Goal: Find specific fact: Find specific page/section

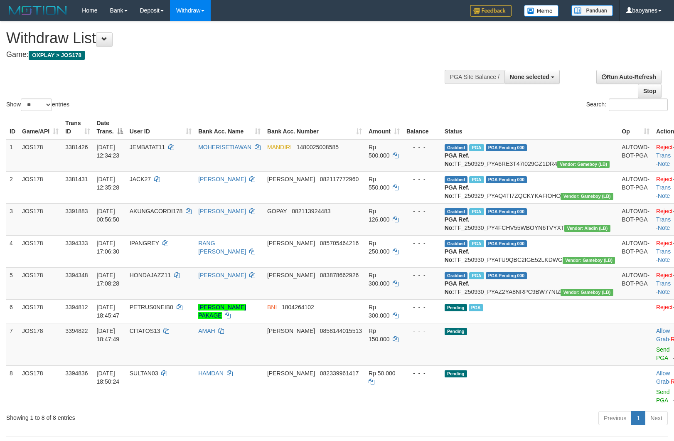
select select
select select "**"
drag, startPoint x: 22, startPoint y: 410, endPoint x: 14, endPoint y: 419, distance: 12.4
click at [14, 419] on icon "Open LiveChat chat widget" at bounding box center [16, 420] width 8 height 5
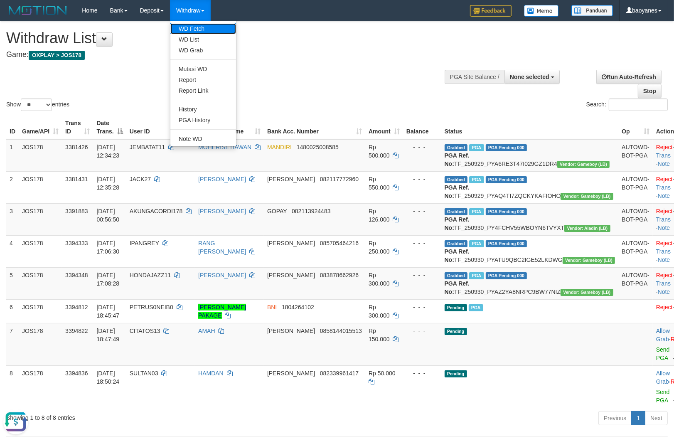
click at [198, 27] on link "WD Fetch" at bounding box center [203, 28] width 66 height 11
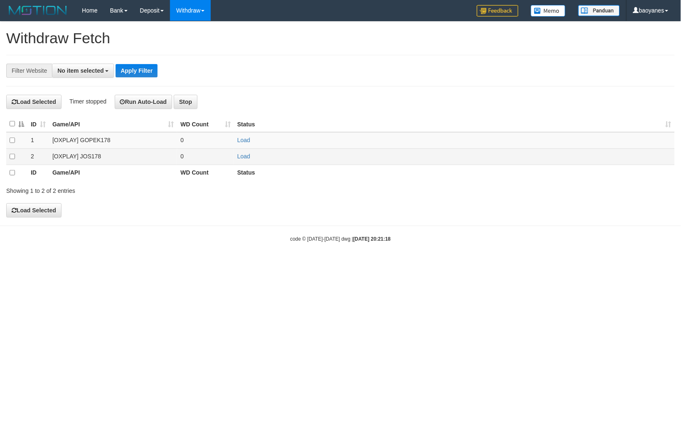
click at [96, 152] on td "[OXPLAY] JOS178" at bounding box center [113, 156] width 128 height 16
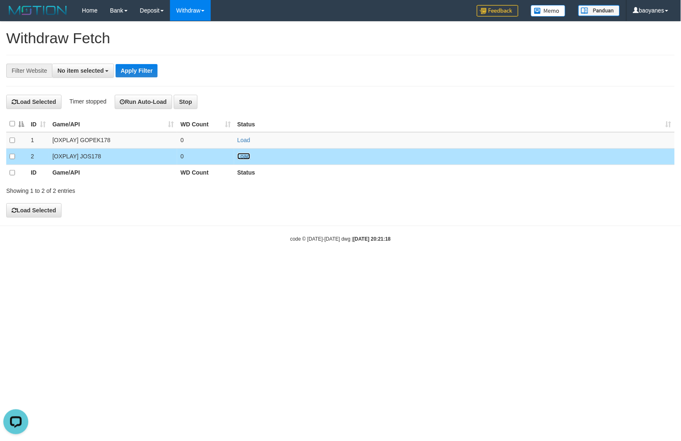
click at [245, 159] on link "Load" at bounding box center [243, 156] width 13 height 7
click at [99, 71] on span "No item selected" at bounding box center [80, 70] width 46 height 7
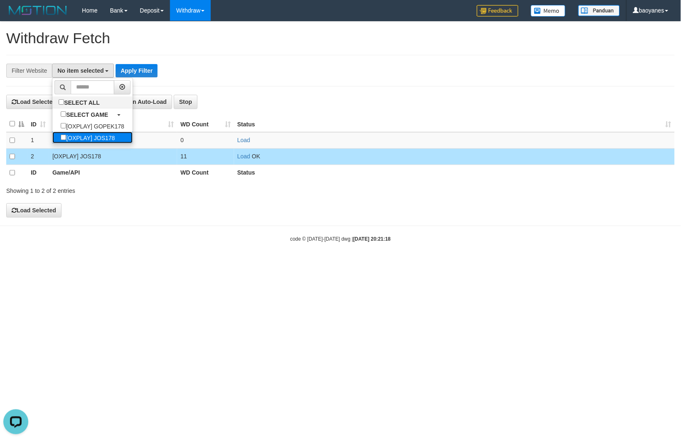
click at [104, 138] on label "[OXPLAY] JOS178" at bounding box center [87, 138] width 71 height 12
select select "****"
click at [135, 69] on button "Apply Filter" at bounding box center [141, 70] width 42 height 13
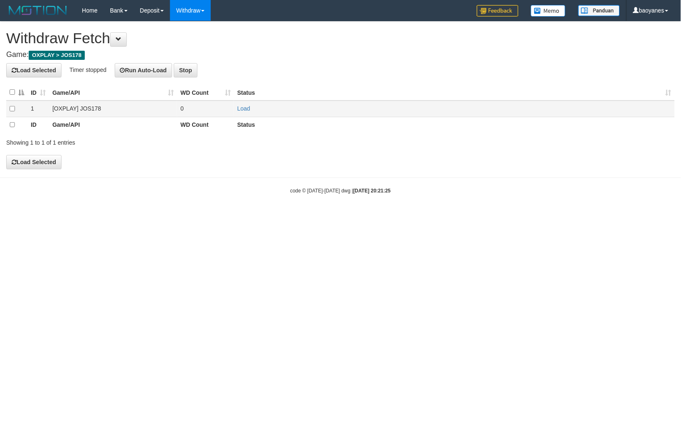
click at [77, 107] on td "[OXPLAY] JOS178" at bounding box center [113, 109] width 128 height 16
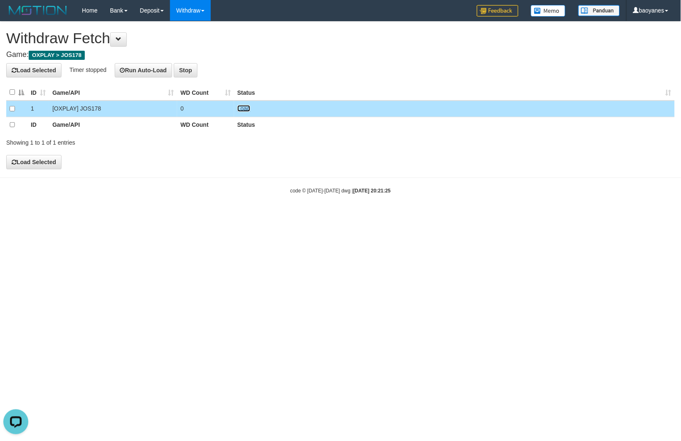
click at [247, 106] on link "Load" at bounding box center [243, 108] width 13 height 7
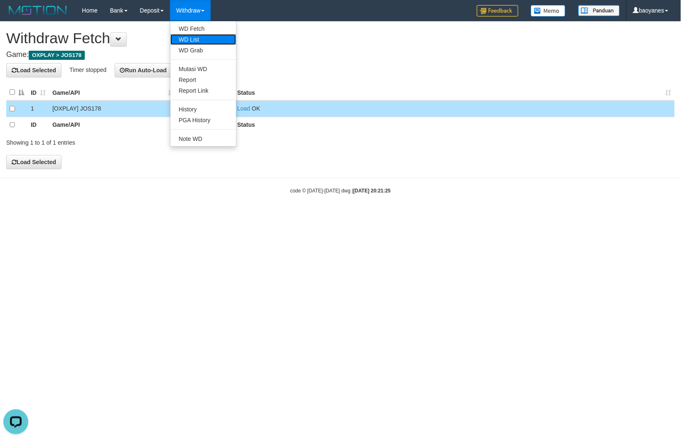
click at [202, 42] on link "WD List" at bounding box center [203, 39] width 66 height 11
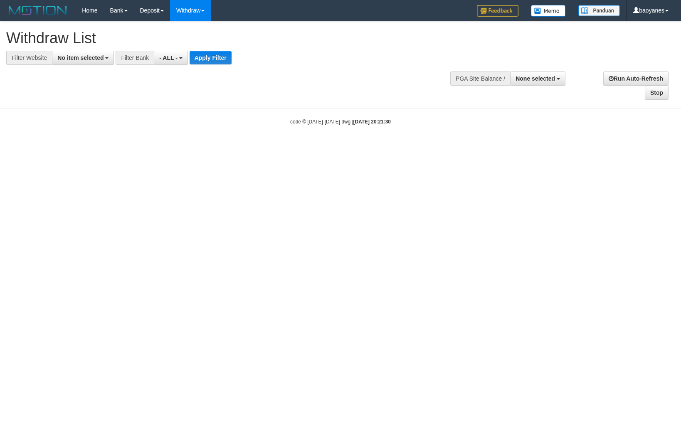
select select
click at [94, 57] on span "No item selected" at bounding box center [80, 57] width 46 height 7
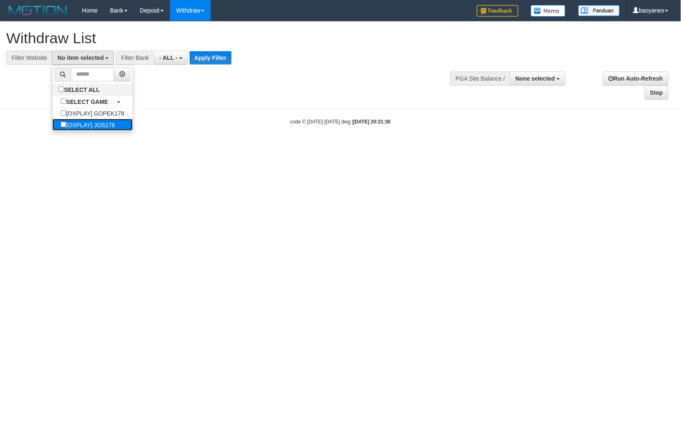
click at [103, 130] on label "[OXPLAY] JOS178" at bounding box center [87, 125] width 71 height 12
select select "****"
click at [211, 61] on button "Apply Filter" at bounding box center [214, 57] width 42 height 13
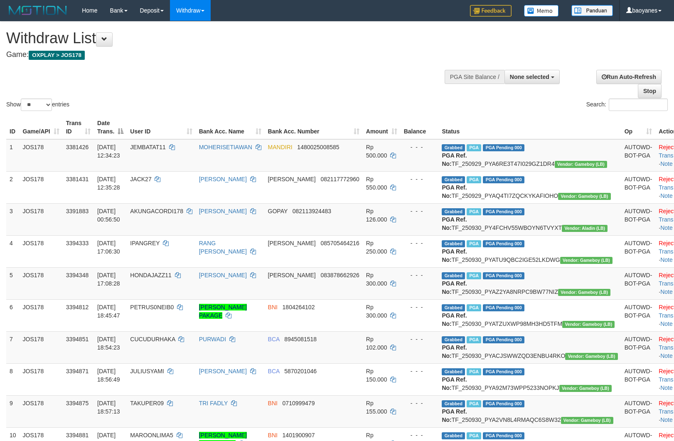
select select
select select "**"
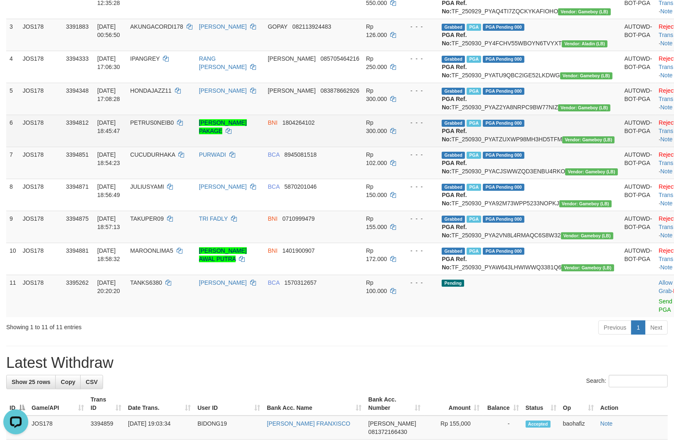
click at [536, 147] on td "Grabbed PGA PGA Pending 000 PGA Ref. No: TF_250930_PYATZUXWP98MH3HD5TFM Vendor:…" at bounding box center [529, 131] width 182 height 32
copy td "TF_250930_PYATZUXWP98MH3HD5TFM"
click at [179, 147] on td "PETRUS0NEIB0" at bounding box center [161, 131] width 69 height 32
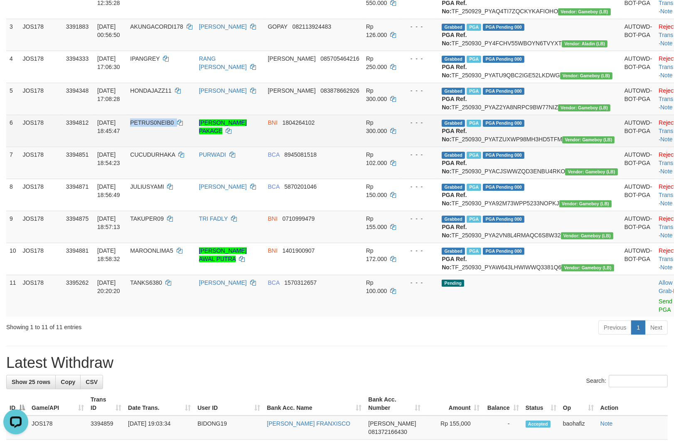
click at [179, 147] on td "PETRUS0NEIB0" at bounding box center [161, 131] width 69 height 32
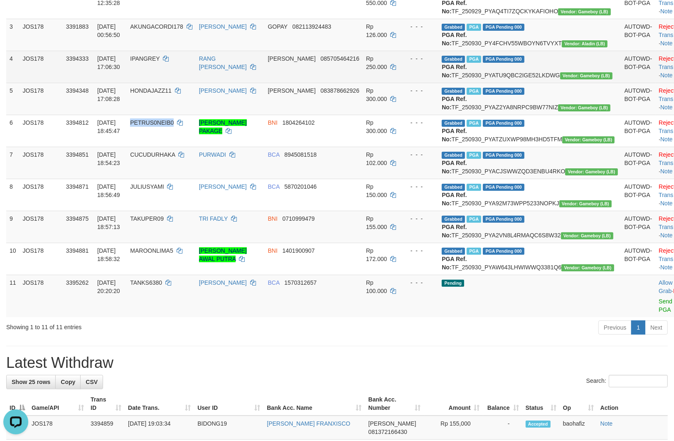
copy span "PETRUS0NEIB0"
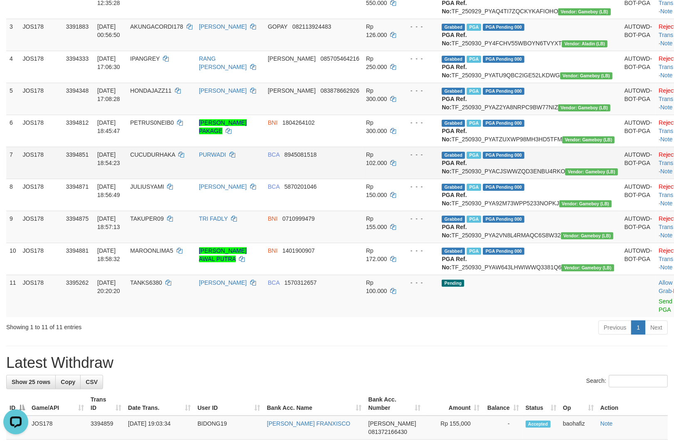
click at [538, 179] on td "Grabbed PGA PGA Pending 000 PGA Ref. No: TF_250930_PYACJSWWZQD3ENBU4RKO Vendor:…" at bounding box center [529, 163] width 182 height 32
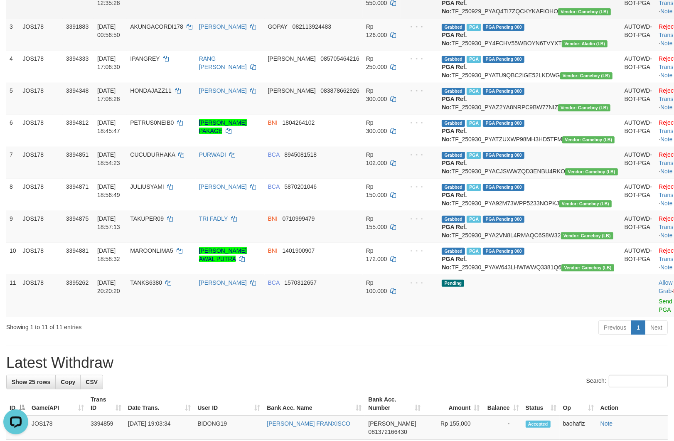
copy td "TF_250930_PYACJSWWZQD3ENBU4RKO"
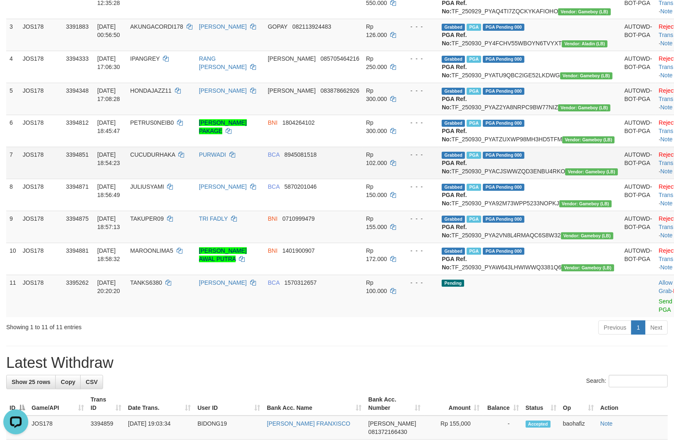
click at [169, 179] on td "CUCUDURHAKA" at bounding box center [161, 163] width 69 height 32
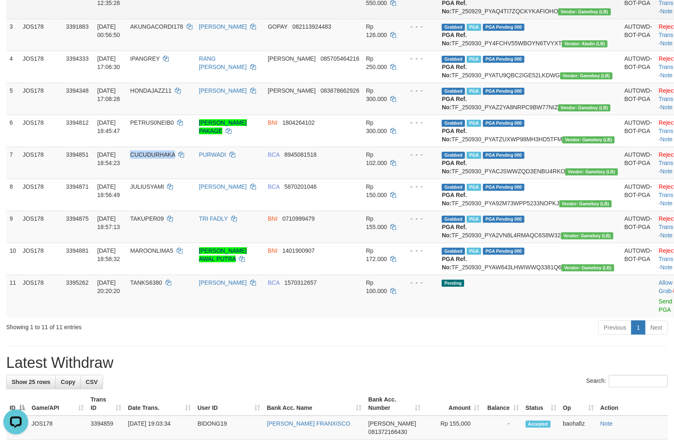
copy span "CUCUDURHAKA"
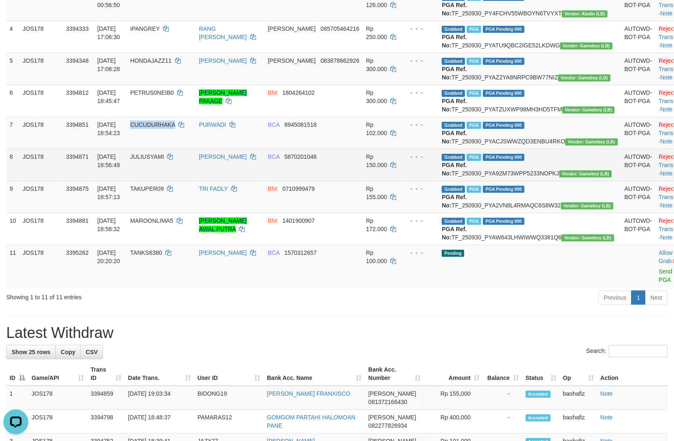
scroll to position [231, 0]
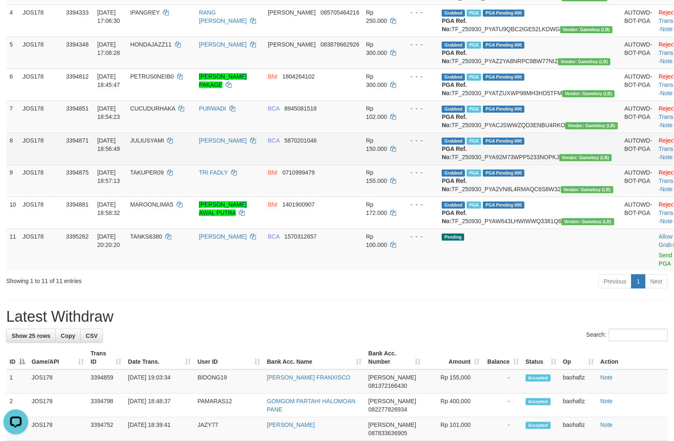
click at [514, 165] on td "Grabbed PGA PGA Pending 000 PGA Ref. No: TF_250930_PYA92M73WPP5233NOPKJ Vendor:…" at bounding box center [529, 149] width 182 height 32
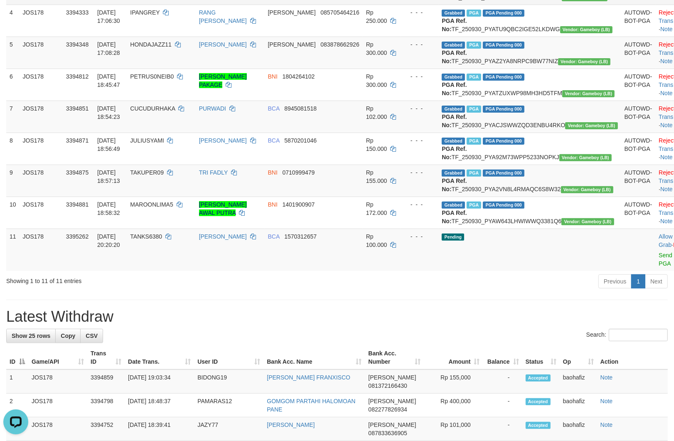
copy td "TF_250930_PYA92M73WPP5233NOPKJ"
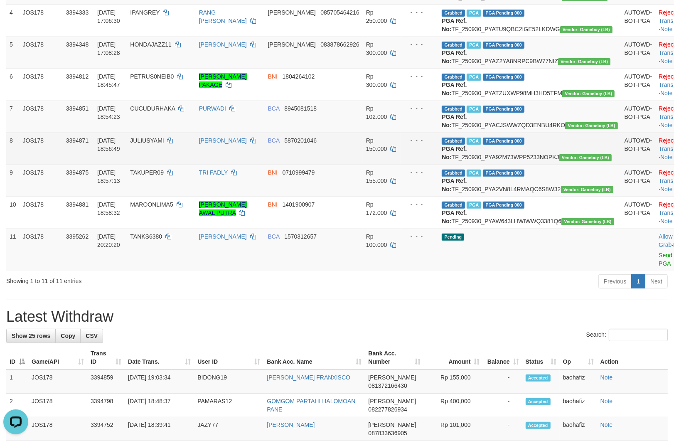
click at [178, 165] on td "JULIUSYAMI" at bounding box center [161, 149] width 69 height 32
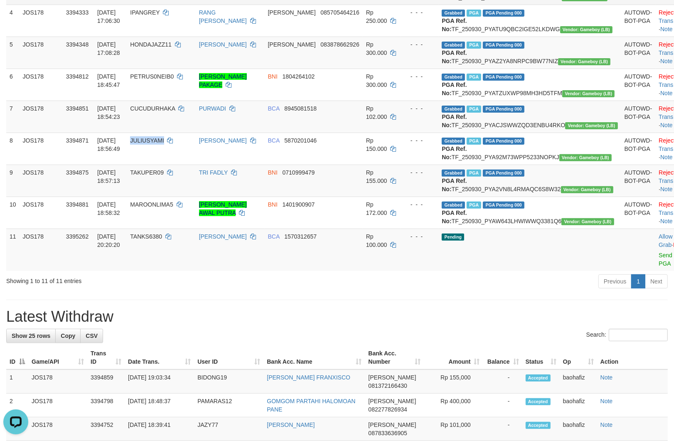
copy span "JULIUSYAMI"
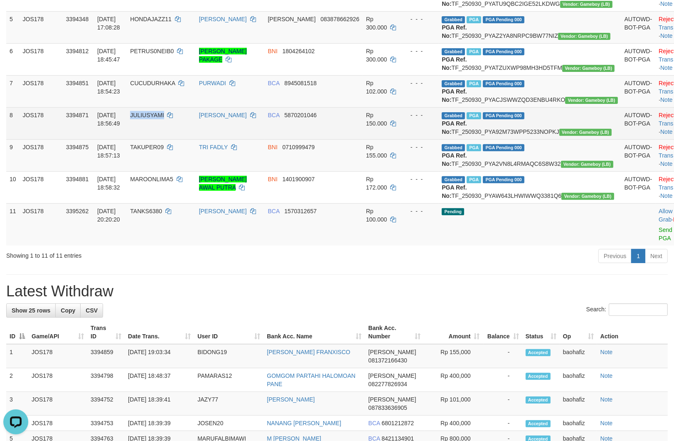
scroll to position [277, 0]
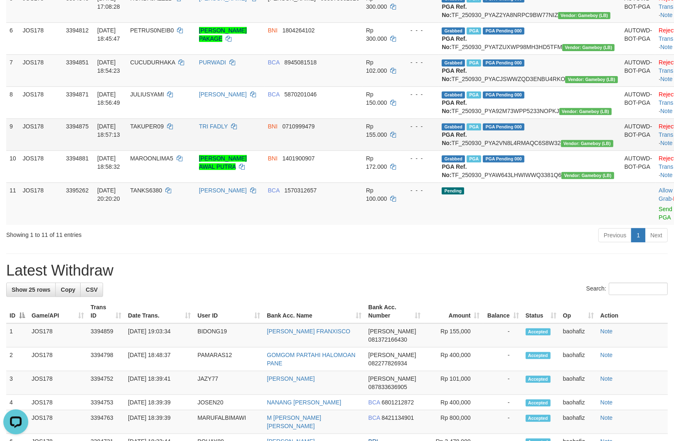
click at [526, 150] on td "Grabbed PGA PGA Pending 000 PGA Ref. No: TF_250930_PYA2VN8L4RMAQC6S8W32 Vendor:…" at bounding box center [529, 134] width 182 height 32
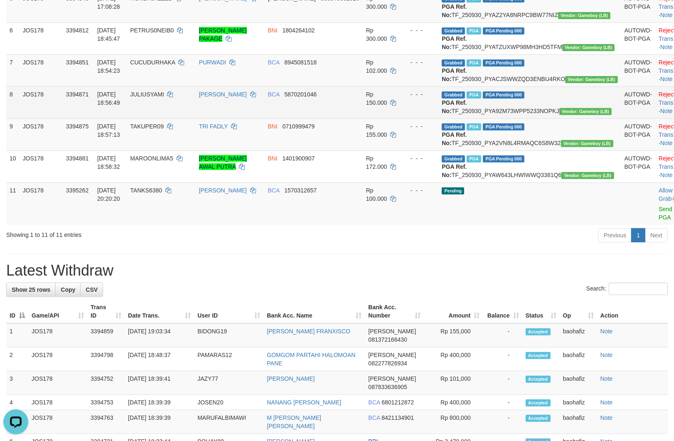
copy td "TF_250930_PYA2VN8L4RMAQC6S8W32"
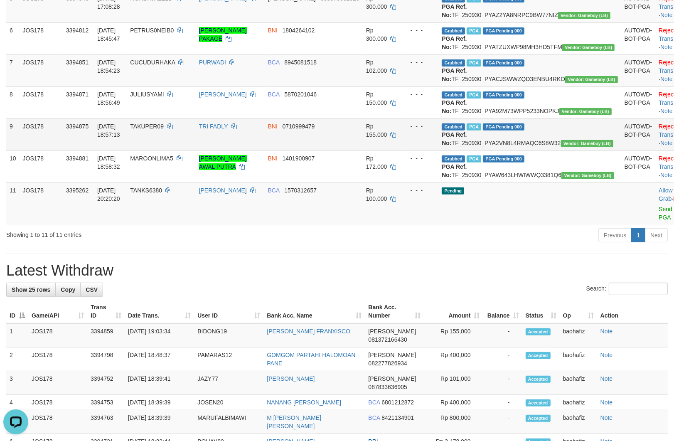
click at [181, 150] on td "TAKUPER09" at bounding box center [161, 134] width 69 height 32
copy span "TAKUPER09"
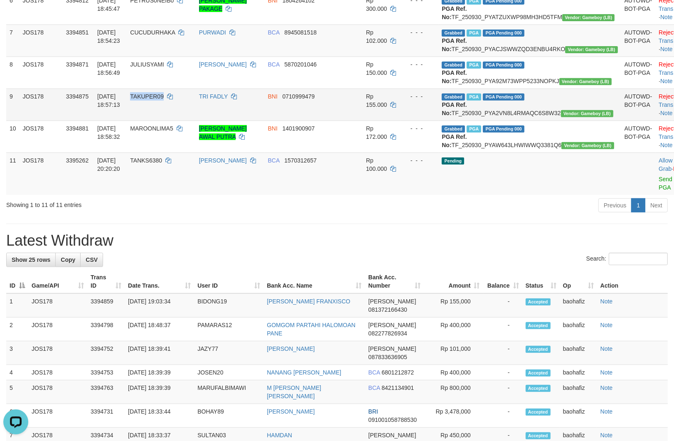
scroll to position [323, 0]
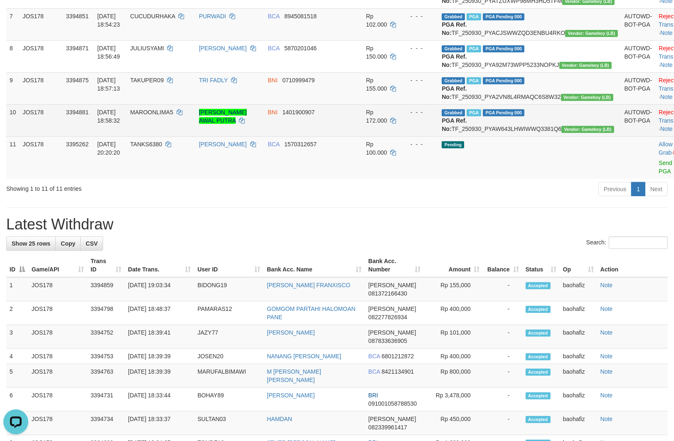
click at [545, 136] on td "Grabbed PGA PGA Pending 000 PGA Ref. No: TF_250930_PYAW643LHWIWWQ3381Q6 Vendor:…" at bounding box center [529, 120] width 182 height 32
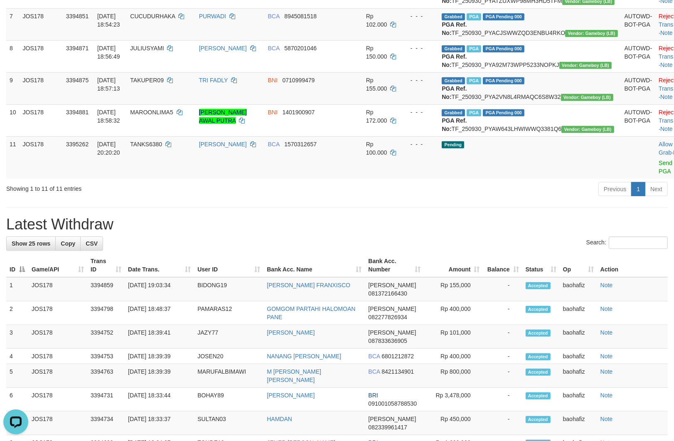
copy td "TF_250930_PYAW643LHWIWWQ3381Q6"
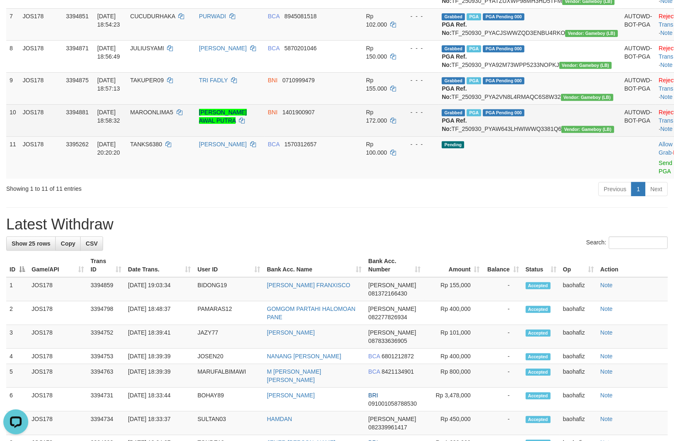
click at [175, 136] on td "MAROONLIMA5" at bounding box center [161, 120] width 69 height 32
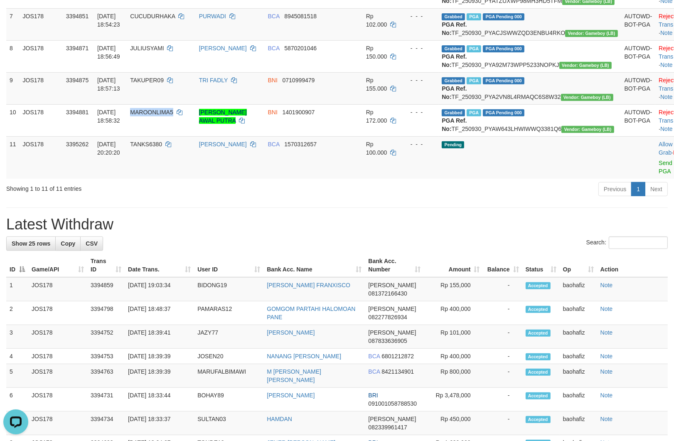
copy span "MAROONLIMA5"
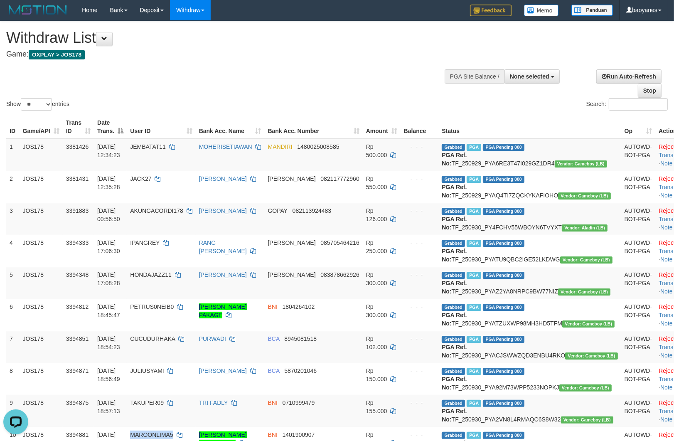
scroll to position [0, 0]
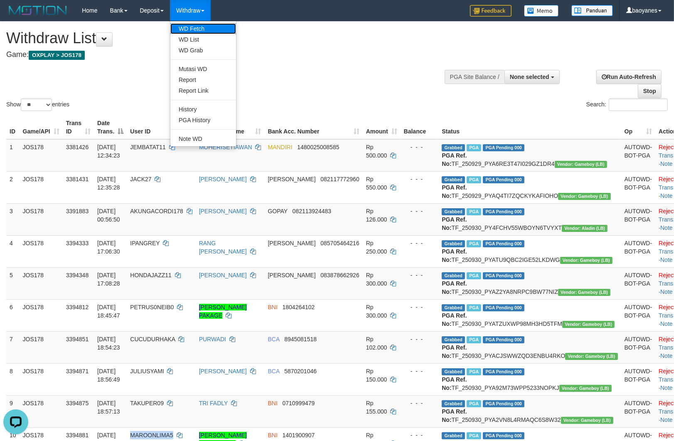
click at [201, 23] on link "WD Fetch" at bounding box center [203, 28] width 66 height 11
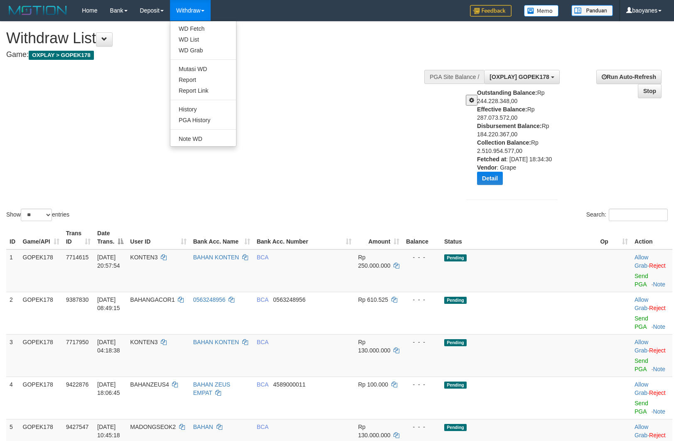
select select "**"
click at [201, 30] on link "WD Fetch" at bounding box center [203, 28] width 66 height 11
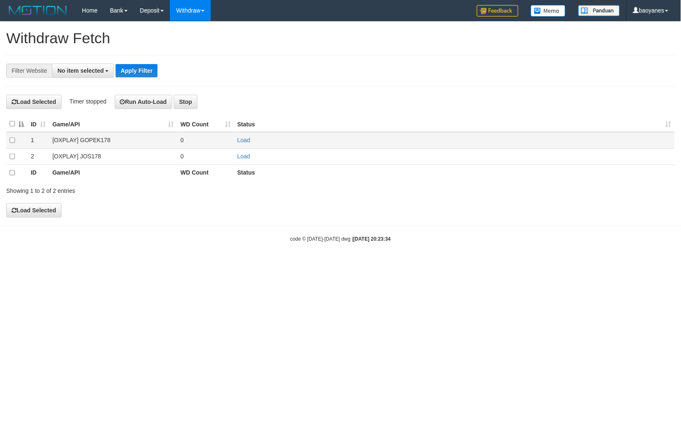
click at [102, 139] on td "[OXPLAY] GOPEK178" at bounding box center [113, 140] width 128 height 16
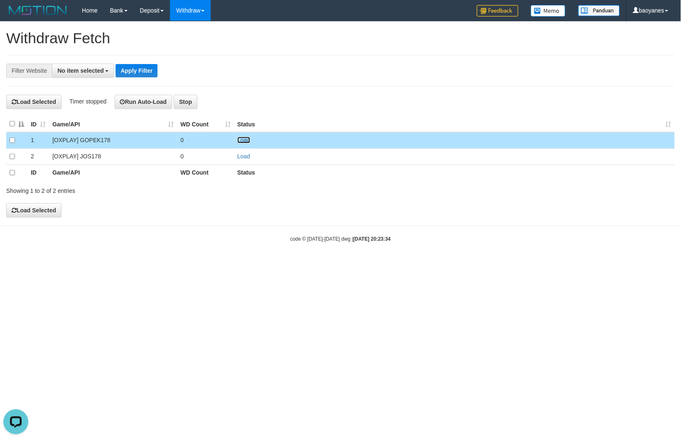
click at [242, 140] on link "Load" at bounding box center [243, 140] width 13 height 7
click at [91, 67] on span "No item selected" at bounding box center [80, 70] width 46 height 7
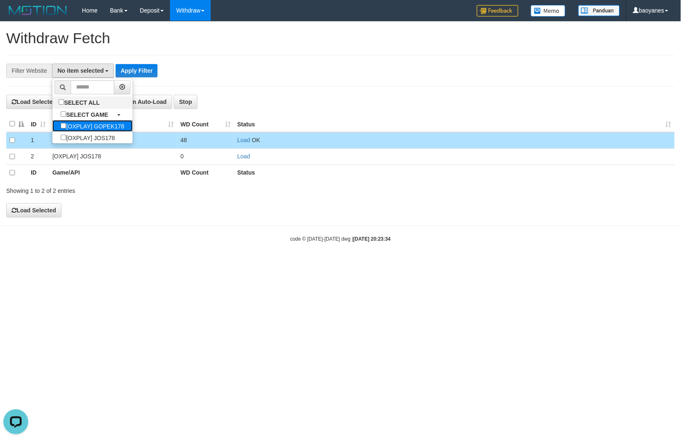
click at [110, 126] on label "[OXPLAY] GOPEK178" at bounding box center [92, 126] width 80 height 12
select select "***"
click at [147, 71] on button "Apply Filter" at bounding box center [150, 70] width 42 height 13
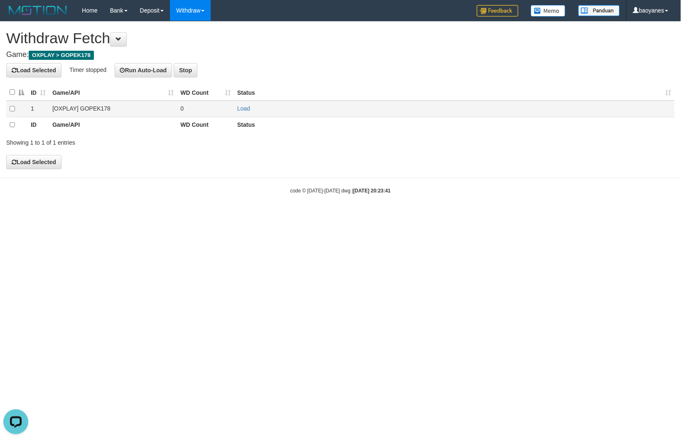
click at [79, 111] on td "[OXPLAY] GOPEK178" at bounding box center [113, 109] width 128 height 16
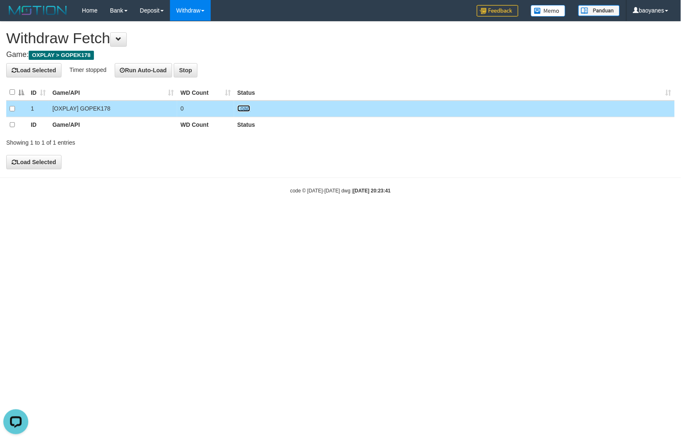
click at [244, 109] on link "Load" at bounding box center [243, 108] width 13 height 7
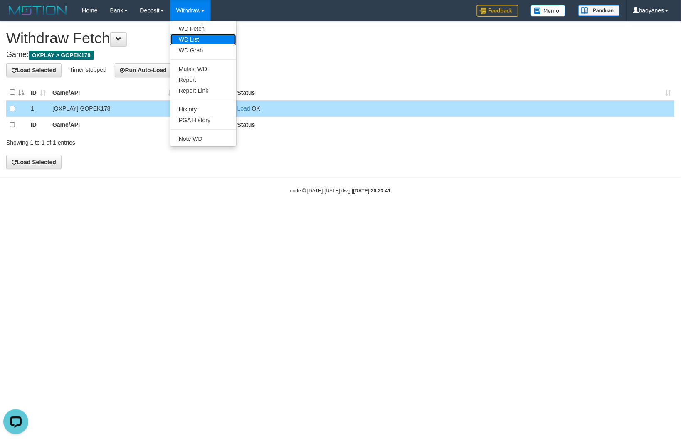
click at [195, 37] on link "WD List" at bounding box center [203, 39] width 66 height 11
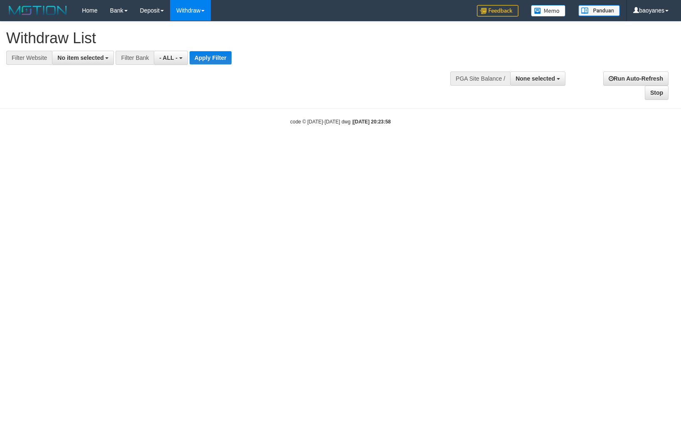
select select
click at [96, 63] on button "No item selected" at bounding box center [83, 58] width 62 height 14
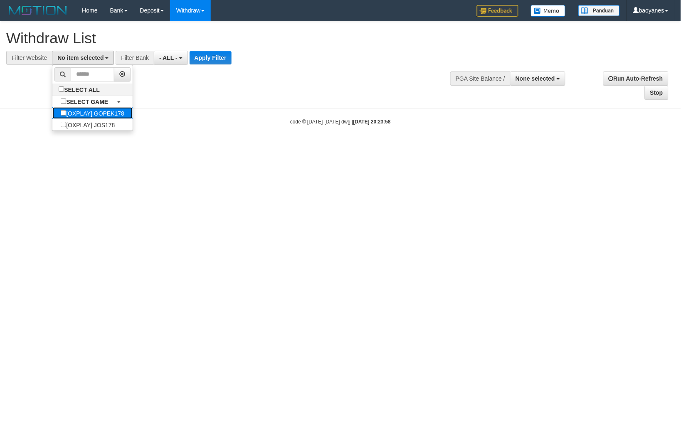
click at [115, 114] on label "[OXPLAY] GOPEK178" at bounding box center [92, 113] width 80 height 12
select select "***"
click at [222, 59] on button "Apply Filter" at bounding box center [224, 57] width 42 height 13
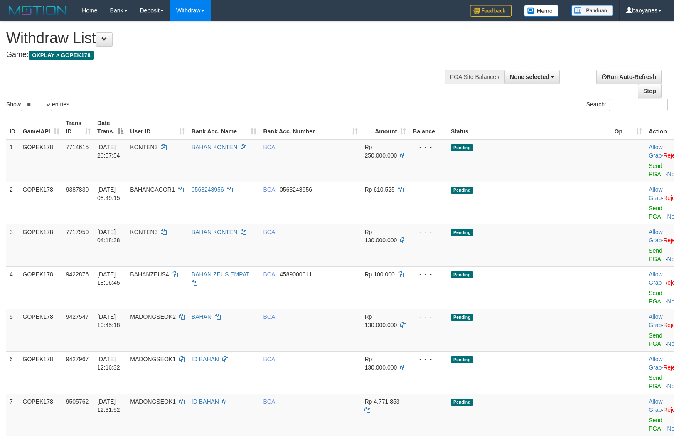
select select
select select "**"
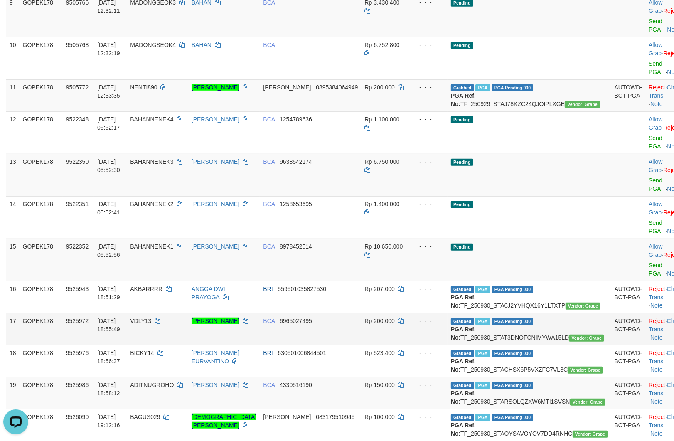
scroll to position [462, 0]
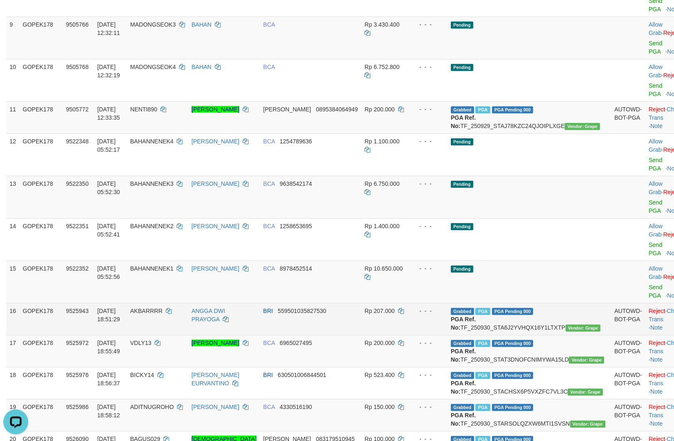
click at [521, 303] on td "Grabbed PGA PGA Pending 000 {"status":"000","data":{"unique_id":"805-9525943-20…" at bounding box center [529, 319] width 164 height 32
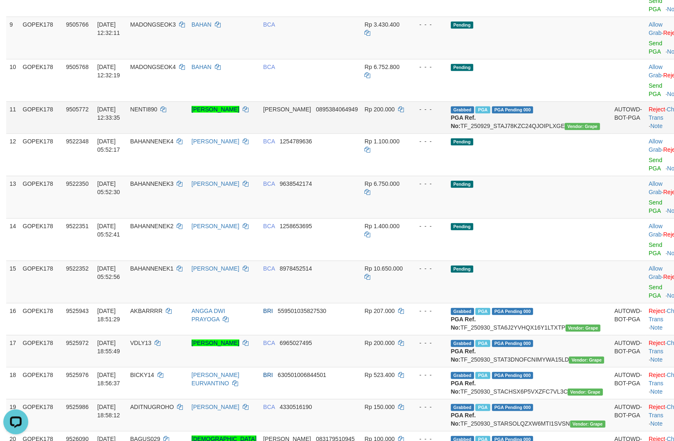
copy td "TF_250930_STA6J2YVHQX16Y1LTXTP"
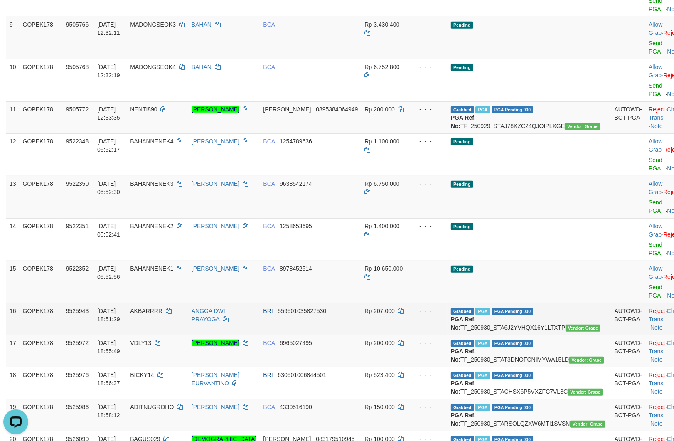
click at [173, 303] on td "AKBARRRR" at bounding box center [157, 319] width 61 height 32
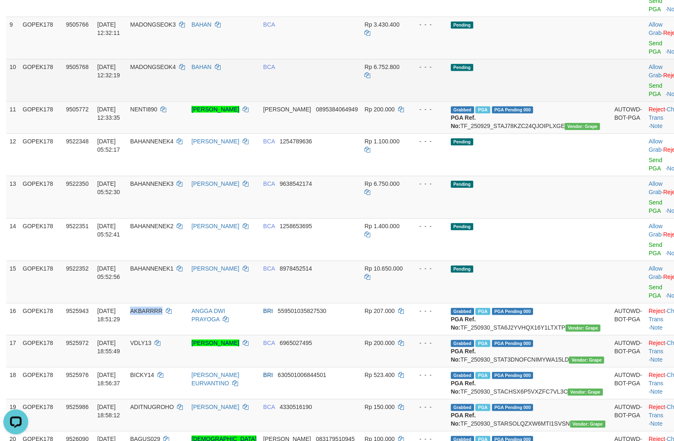
copy span "AKBARRRR"
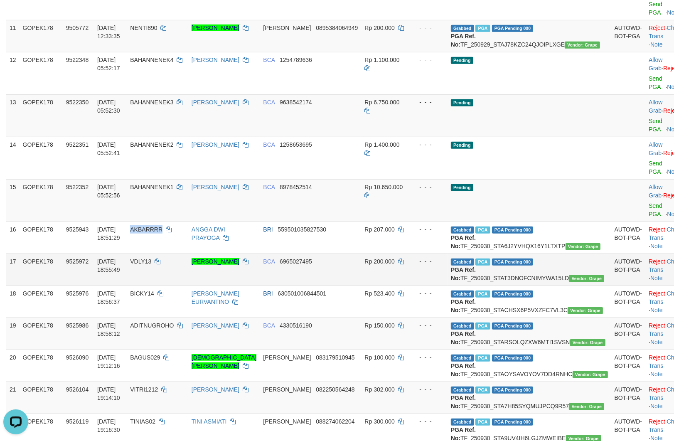
scroll to position [554, 0]
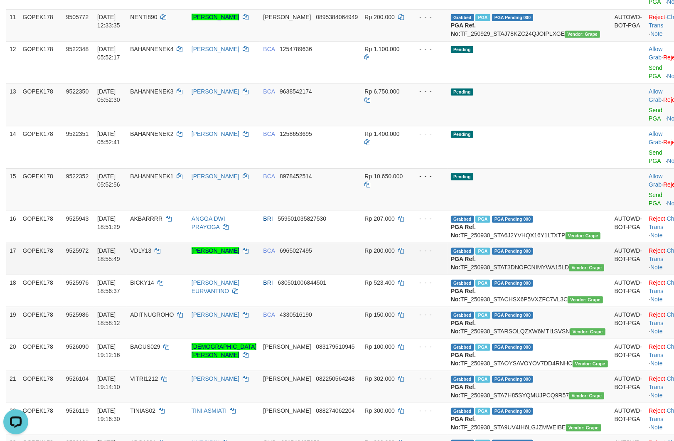
click at [530, 243] on td "Grabbed PGA PGA Pending 000 {"status":"000","data":{"unique_id":"805-9525972-20…" at bounding box center [529, 259] width 164 height 32
copy td "TF_250930_STAT3DNOFCNIMYWA15LD"
click at [184, 243] on td "VDLY13" at bounding box center [157, 259] width 61 height 32
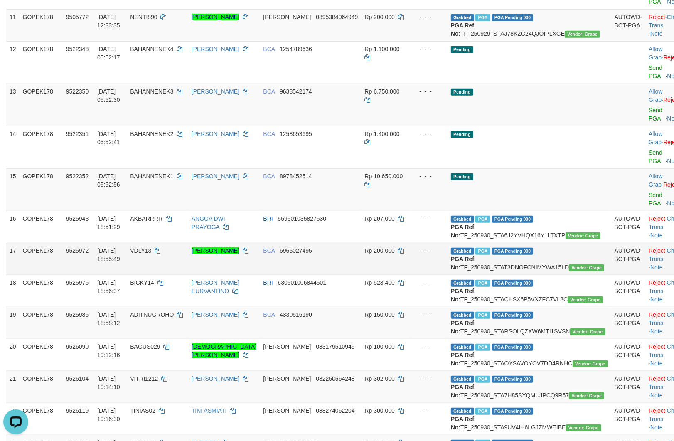
click at [184, 243] on td "VDLY13" at bounding box center [157, 259] width 61 height 32
click at [167, 243] on td "VDLY13" at bounding box center [157, 259] width 61 height 32
copy span "VDLY13"
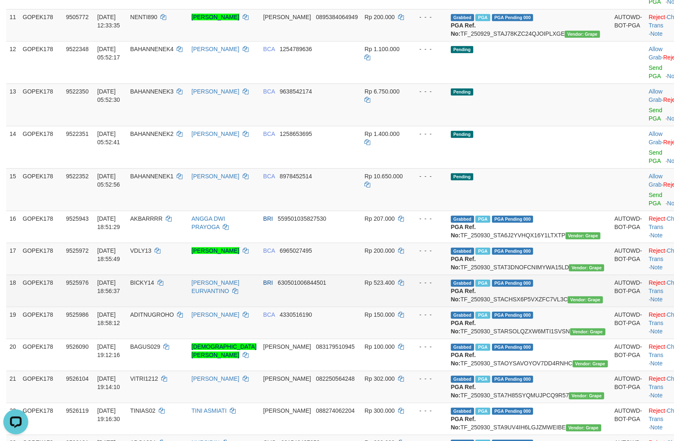
click at [529, 275] on td "Grabbed PGA PGA Pending 000 {"status":"000","data":{"unique_id":"805-9525976-20…" at bounding box center [529, 291] width 164 height 32
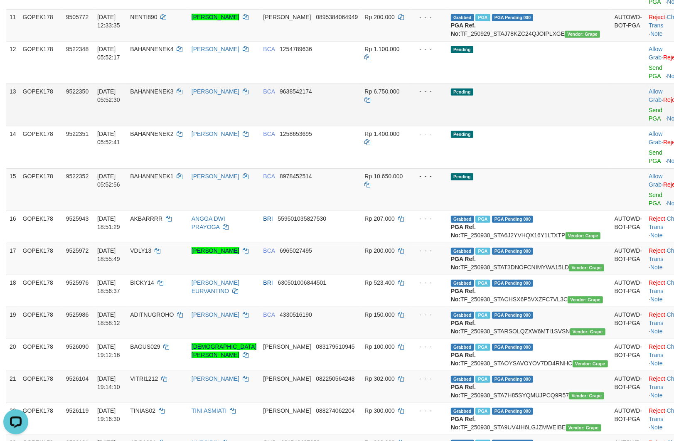
copy td "TF_250930_STACHSX6P5VXZFC7VL3C"
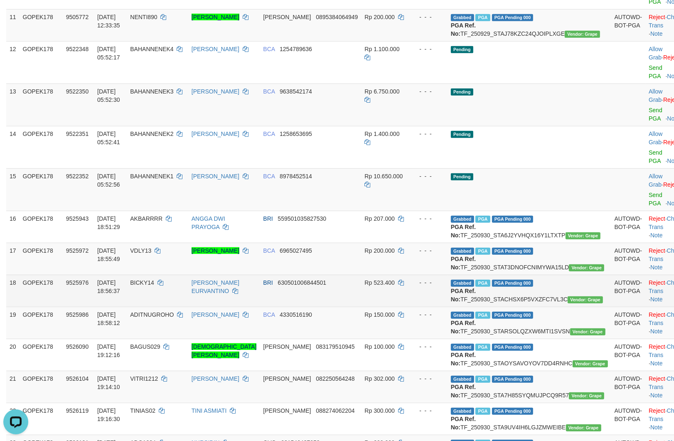
click at [175, 275] on td "BICKY14" at bounding box center [157, 291] width 61 height 32
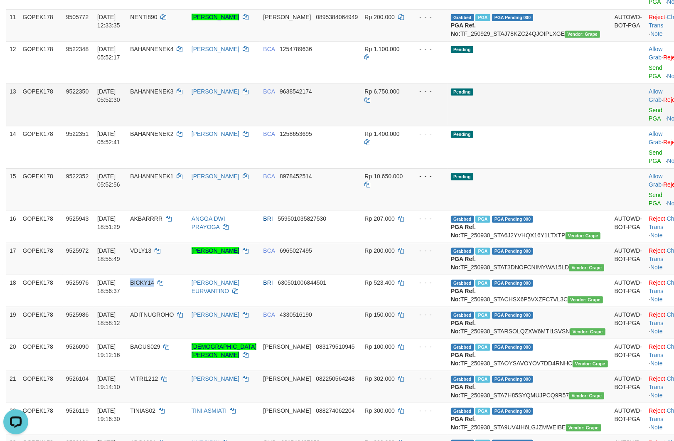
copy span "BICKY14"
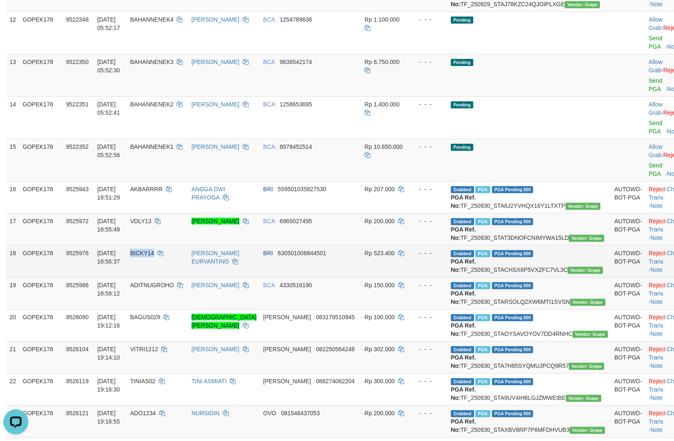
scroll to position [600, 0]
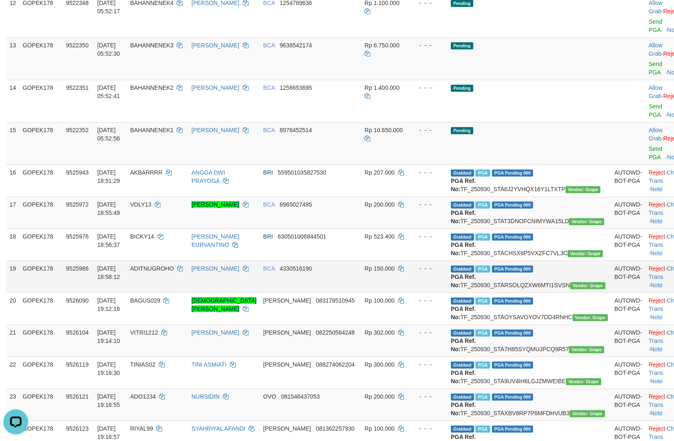
click at [524, 260] on td "Grabbed PGA PGA Pending 000 {"status":"000","data":{"unique_id":"805-9525986-20…" at bounding box center [529, 276] width 164 height 32
click at [522, 260] on td "Grabbed PGA PGA Pending 000 {"status":"000","data":{"unique_id":"805-9525986-20…" at bounding box center [529, 276] width 164 height 32
click at [521, 260] on td "Grabbed PGA PGA Pending 000 {"status":"000","data":{"unique_id":"805-9525986-20…" at bounding box center [529, 276] width 164 height 32
click at [524, 260] on td "Grabbed PGA PGA Pending 000 {"status":"000","data":{"unique_id":"805-9525986-20…" at bounding box center [529, 276] width 164 height 32
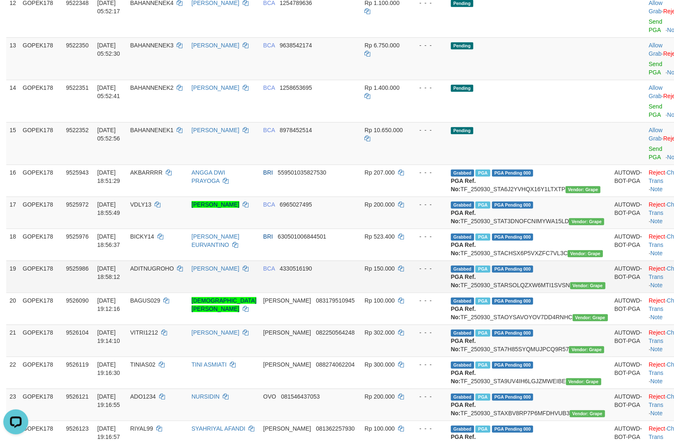
click at [524, 260] on td "Grabbed PGA PGA Pending 000 {"status":"000","data":{"unique_id":"805-9525986-20…" at bounding box center [529, 276] width 164 height 32
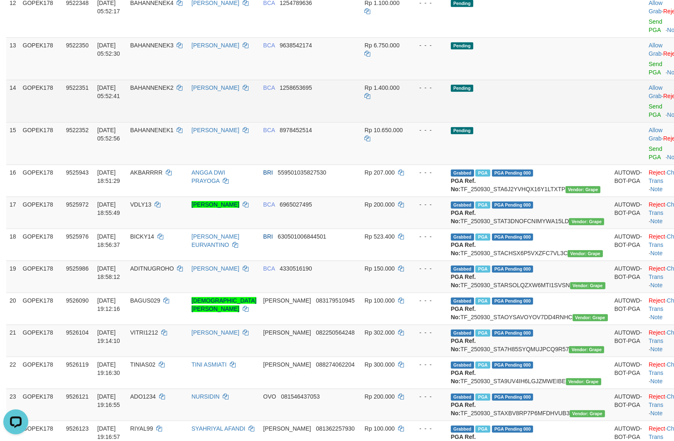
copy td "TF_250930_STARSOLQZXW6MTI1SVSN"
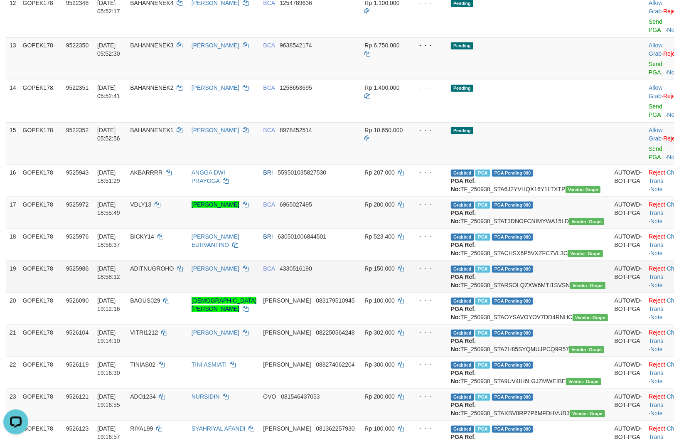
click at [188, 260] on td "ADITNUGROHO" at bounding box center [157, 276] width 61 height 32
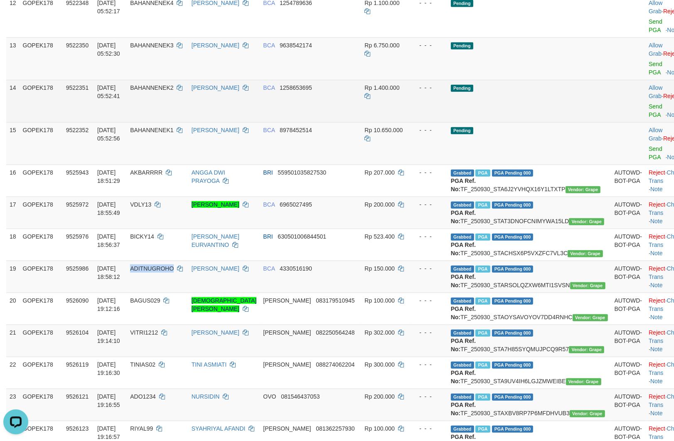
copy span "ADITNUGROHO"
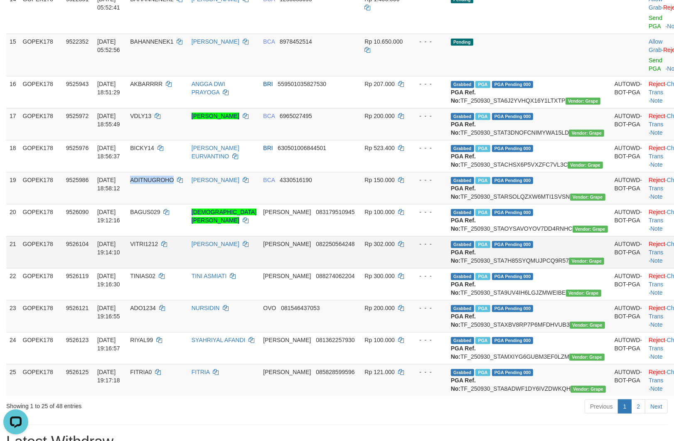
scroll to position [692, 0]
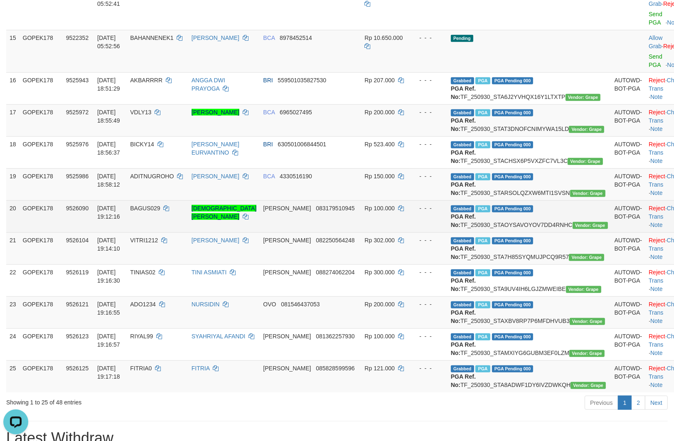
click at [521, 200] on td "Grabbed PGA PGA Pending 000 {"status":"000","data":{"unique_id":"805-9526090-20…" at bounding box center [529, 216] width 164 height 32
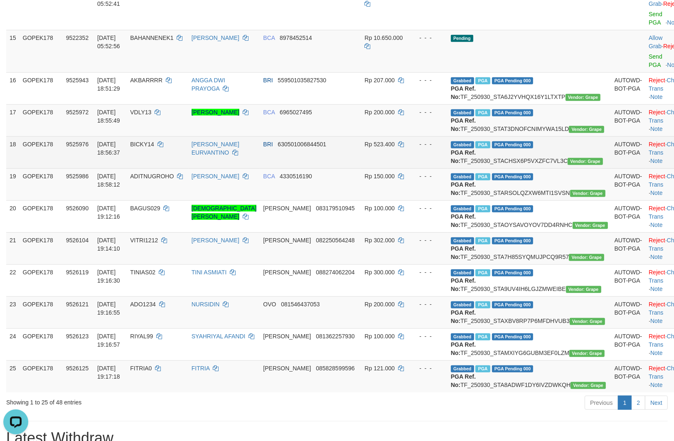
copy td "TF_250930_STAOYSAVOYOV7DD4RNHC"
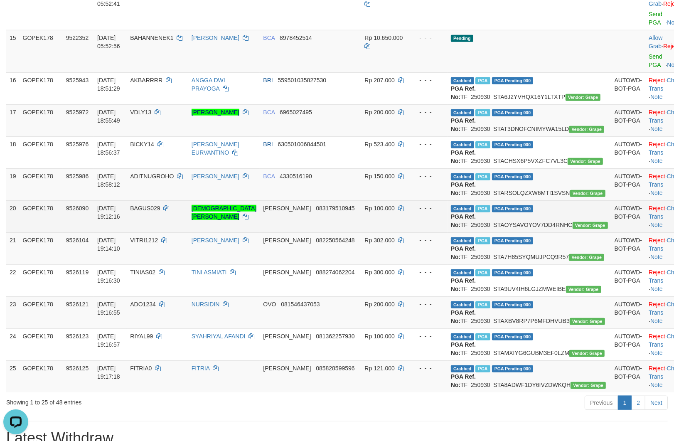
click at [172, 200] on td "BAGUS029" at bounding box center [157, 216] width 61 height 32
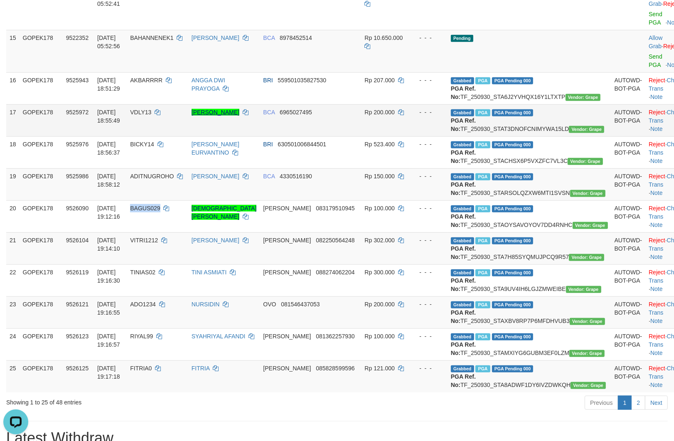
copy span "BAGUS029"
click at [533, 232] on td "Grabbed PGA PGA Pending 000 {"status":"000","data":{"unique_id":"805-9526104-20…" at bounding box center [529, 248] width 164 height 32
click at [165, 232] on td "VITRI1212" at bounding box center [157, 248] width 61 height 32
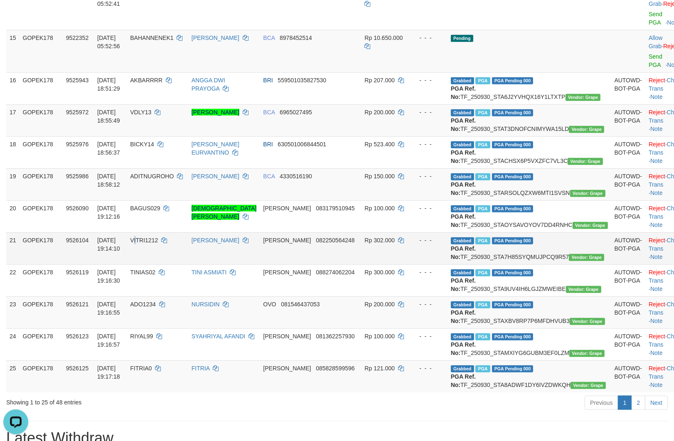
click at [165, 232] on td "VITRI1212" at bounding box center [157, 248] width 61 height 32
click at [169, 232] on td "VITRI1212" at bounding box center [157, 248] width 61 height 32
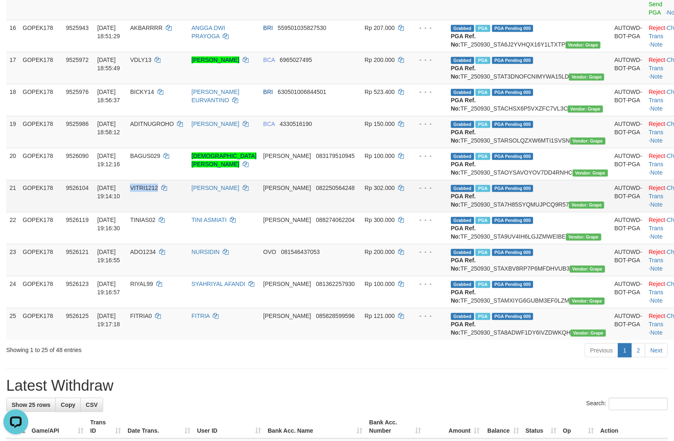
scroll to position [784, 0]
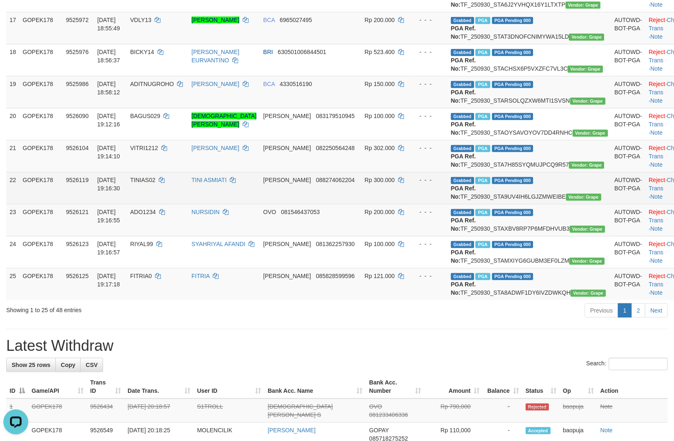
click at [527, 172] on td "Grabbed PGA PGA Pending 000 {"status":"000","data":{"unique_id":"805-9526119-20…" at bounding box center [529, 188] width 164 height 32
click at [167, 172] on td "TINIAS02" at bounding box center [157, 188] width 61 height 32
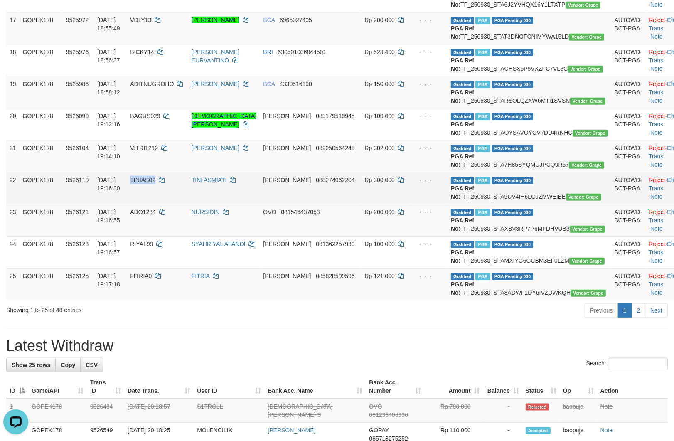
click at [167, 172] on td "TINIAS02" at bounding box center [157, 188] width 61 height 32
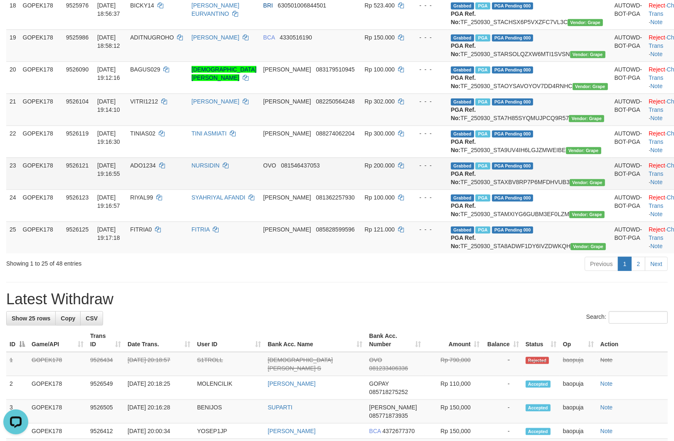
click at [524, 157] on td "Grabbed PGA PGA Pending 000 {"status":"000","data":{"unique_id":"805-9526121-20…" at bounding box center [529, 173] width 164 height 32
click at [184, 157] on td "ADO1234" at bounding box center [157, 173] width 61 height 32
click at [177, 157] on td "ADO1234" at bounding box center [157, 173] width 61 height 32
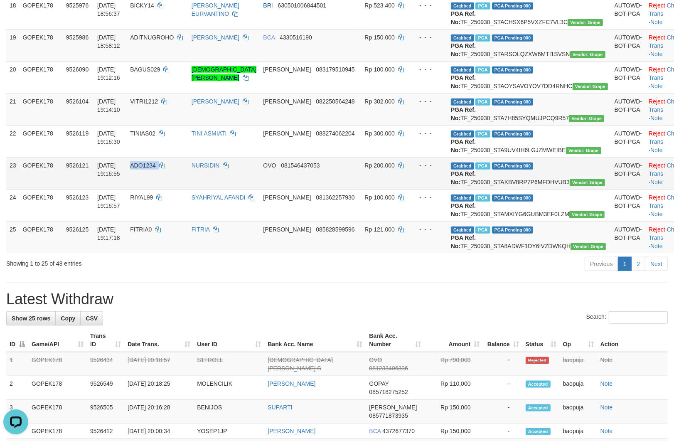
click at [177, 157] on td "ADO1234" at bounding box center [157, 173] width 61 height 32
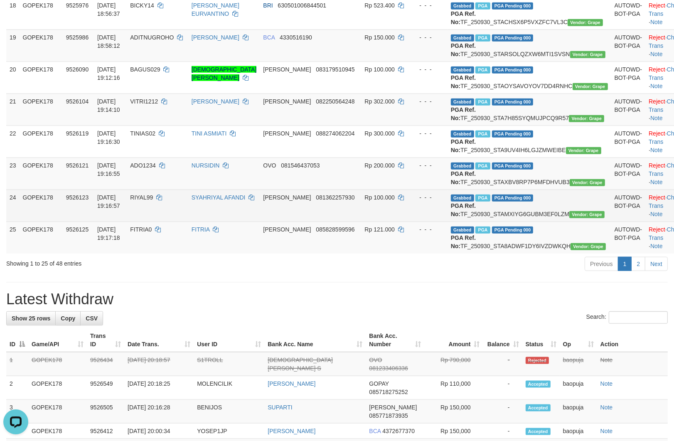
click at [538, 189] on td "Grabbed PGA PGA Pending 000 {"status":"000","data":{"unique_id":"805-9526123-20…" at bounding box center [529, 205] width 164 height 32
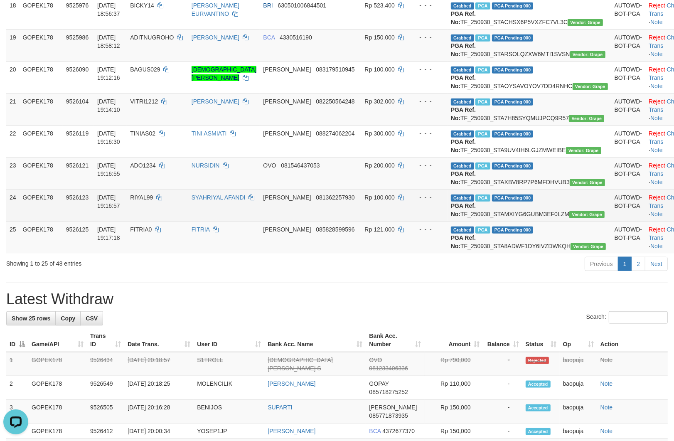
click at [171, 189] on td "RIYAL99" at bounding box center [157, 205] width 61 height 32
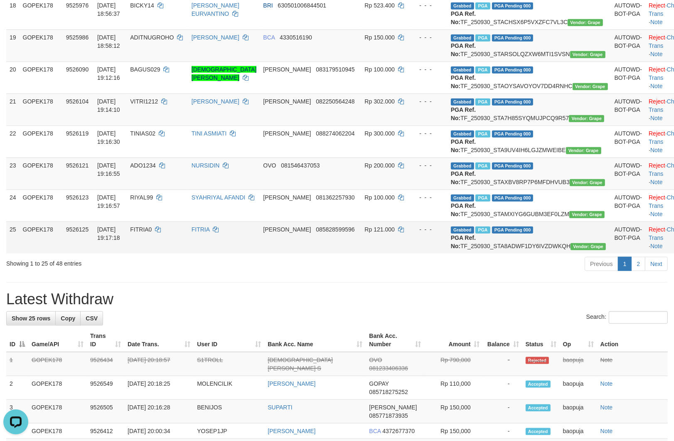
click at [547, 221] on td "Grabbed PGA PGA Pending 000 {"status":"000","data":{"unique_id":"805-9526125-20…" at bounding box center [529, 237] width 164 height 32
click at [172, 221] on td "FITRIA0" at bounding box center [157, 237] width 61 height 32
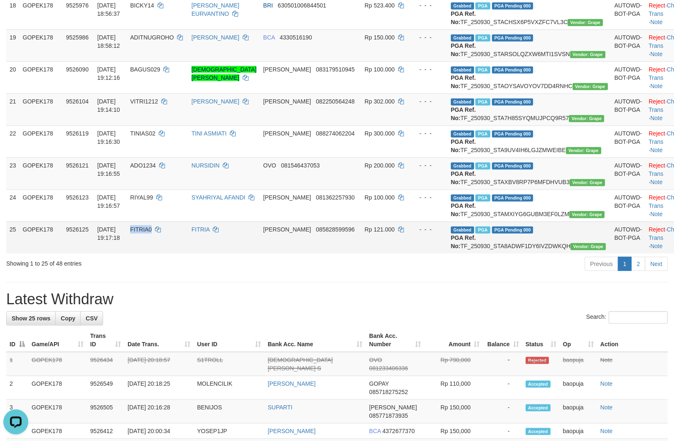
click at [172, 221] on td "FITRIA0" at bounding box center [157, 237] width 61 height 32
click at [639, 257] on link "2" at bounding box center [638, 264] width 14 height 14
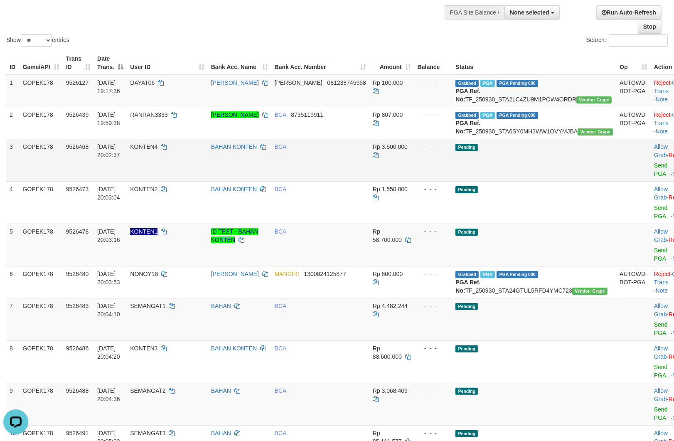
scroll to position [0, 0]
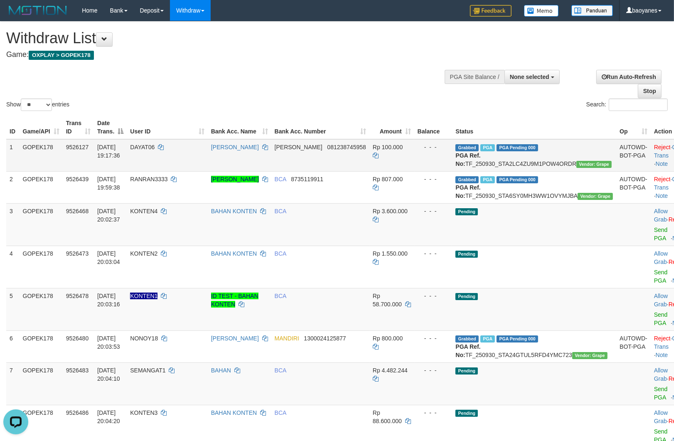
click at [536, 158] on td "Grabbed PGA PGA Pending 000 {"status":"000","data":{"unique_id":"805-9526127-20…" at bounding box center [534, 155] width 164 height 32
click at [539, 162] on td "Grabbed PGA PGA Pending 000 {"status":"000","data":{"unique_id":"805-9526127-20…" at bounding box center [534, 155] width 164 height 32
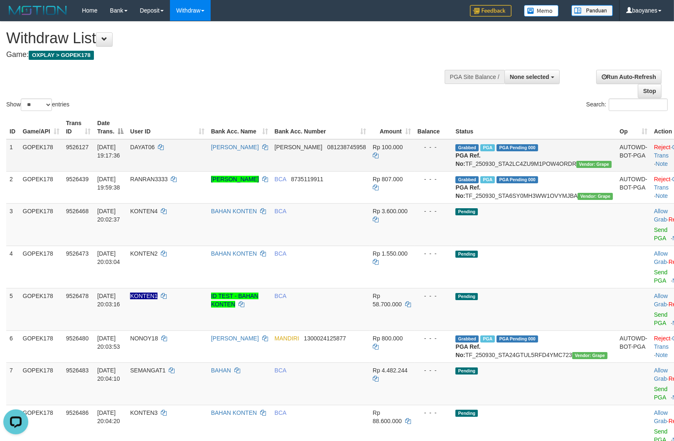
click at [170, 161] on td "DAYAT06" at bounding box center [167, 155] width 81 height 32
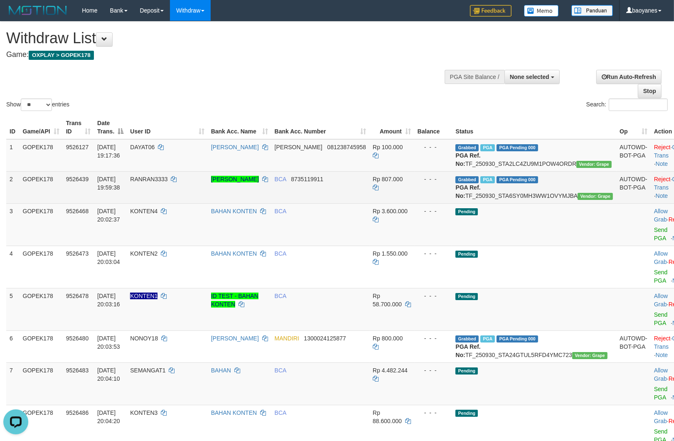
click at [538, 203] on td "Grabbed PGA PGA Pending 000 {"status":"000","data":{"unique_id":"805-9526439-20…" at bounding box center [534, 187] width 164 height 32
click at [170, 194] on td "RANRAN3333" at bounding box center [167, 187] width 81 height 32
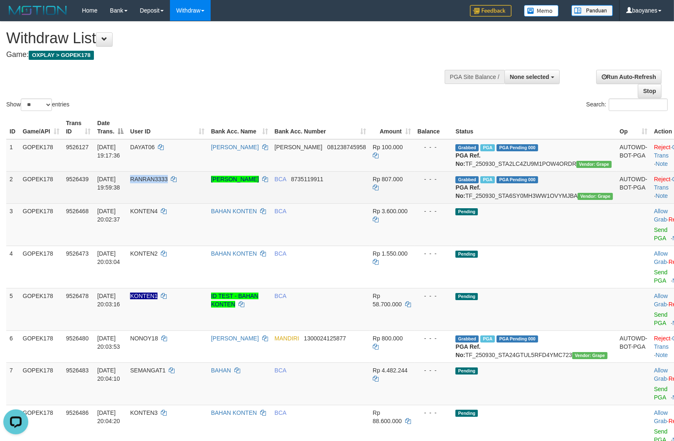
click at [170, 194] on td "RANRAN3333" at bounding box center [167, 187] width 81 height 32
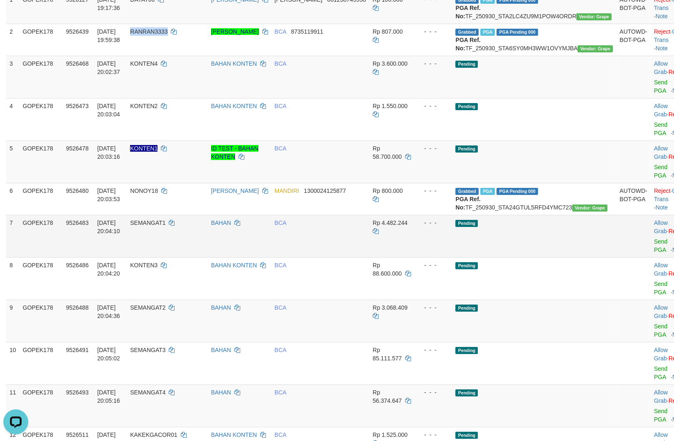
scroll to position [184, 0]
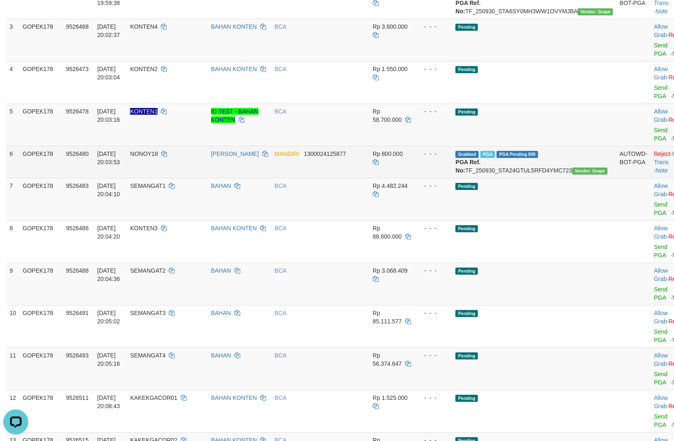
click at [532, 178] on td "Grabbed PGA PGA Pending 000 {"status":"000","data":{"unique_id":"805-9526480-20…" at bounding box center [534, 162] width 164 height 32
click at [168, 178] on td "NONOY18" at bounding box center [167, 162] width 81 height 32
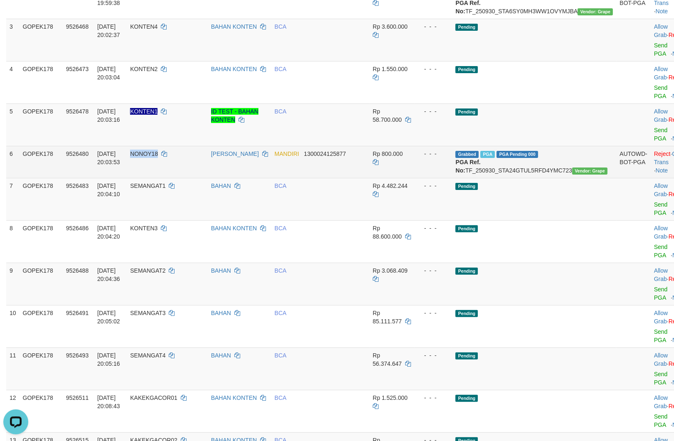
click at [168, 178] on td "NONOY18" at bounding box center [167, 162] width 81 height 32
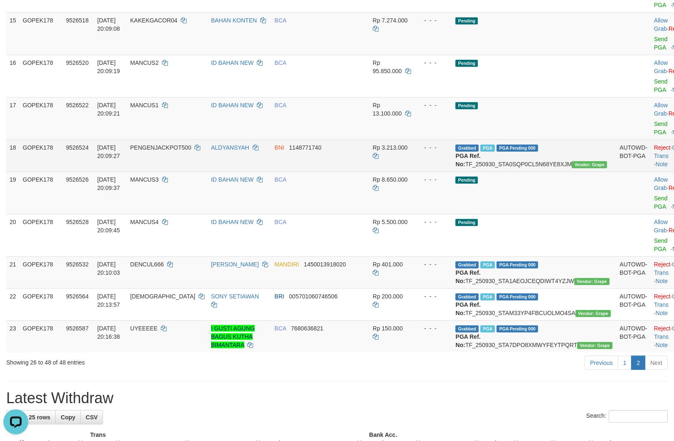
scroll to position [692, 0]
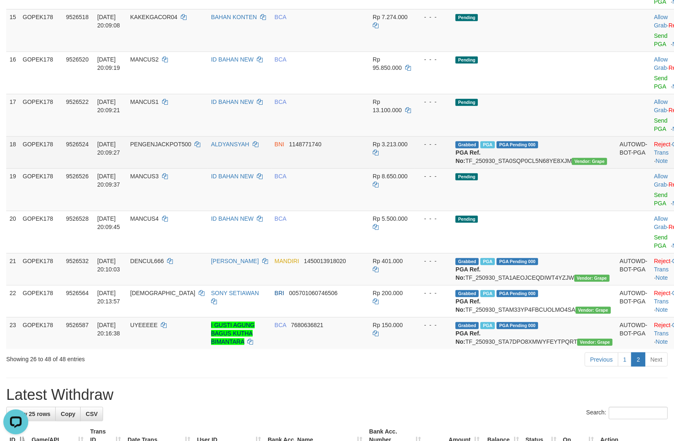
click at [540, 168] on td "Grabbed PGA PGA Pending 000 {"status":"000","data":{"unique_id":"805-9526524-20…" at bounding box center [534, 152] width 164 height 32
click at [194, 168] on td "PENGENJACKPOT500" at bounding box center [167, 152] width 81 height 32
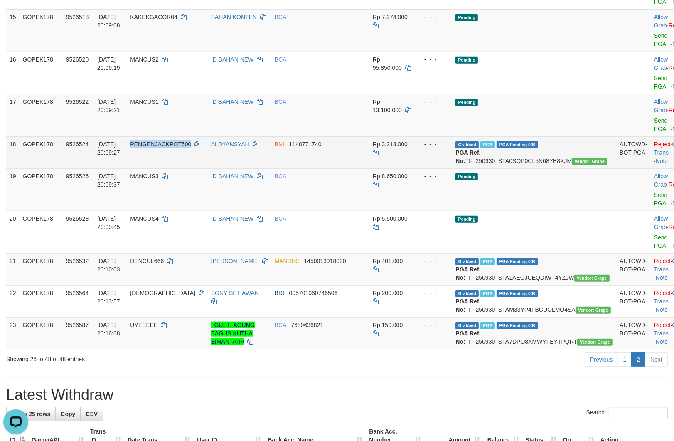
click at [194, 168] on td "PENGENJACKPOT500" at bounding box center [167, 152] width 81 height 32
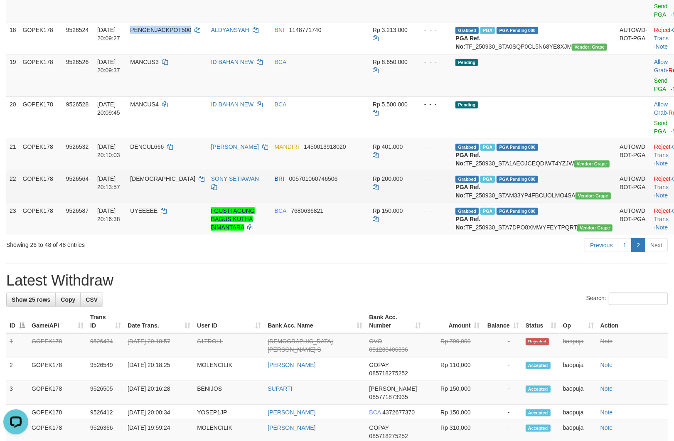
scroll to position [831, 0]
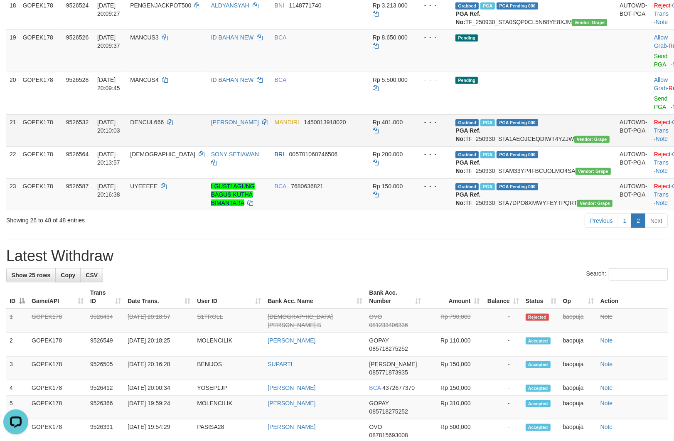
click at [518, 146] on td "Grabbed PGA PGA Pending 000 {"status":"000","data":{"unique_id":"805-9526532-20…" at bounding box center [534, 130] width 164 height 32
click at [171, 146] on td "DENCUL666" at bounding box center [167, 130] width 81 height 32
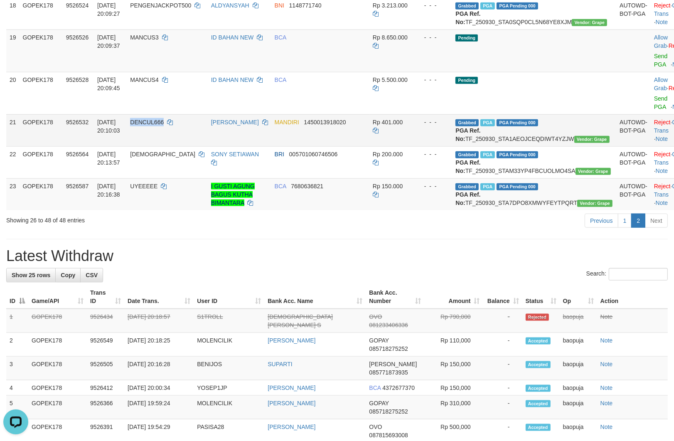
click at [171, 146] on td "DENCUL666" at bounding box center [167, 130] width 81 height 32
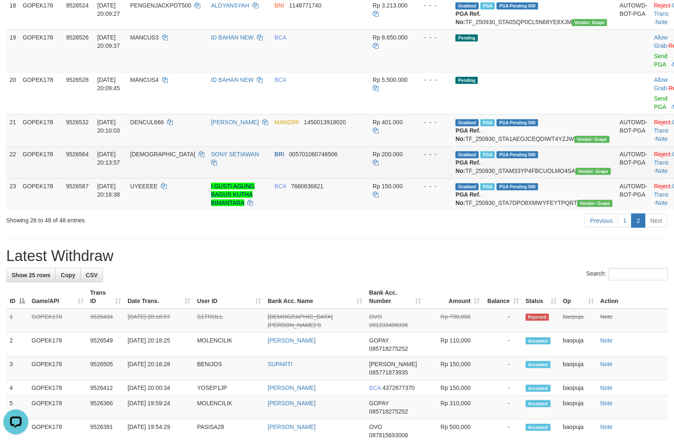
click at [514, 178] on td "Grabbed PGA PGA Pending 000 {"status":"000","data":{"unique_id":"805-9526564-20…" at bounding box center [534, 162] width 164 height 32
click at [157, 178] on td "VOODOO76" at bounding box center [167, 162] width 81 height 32
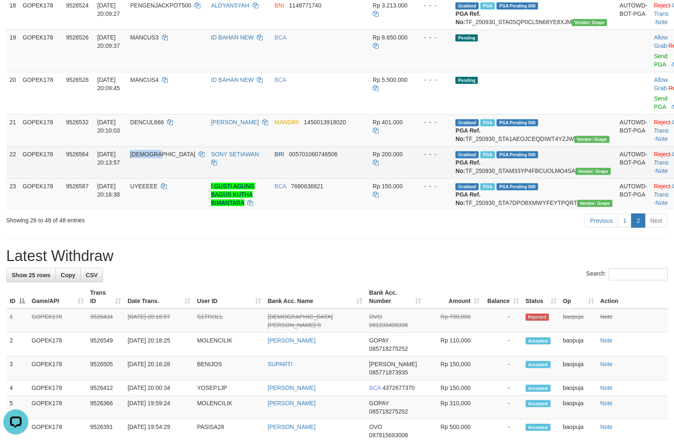
click at [157, 178] on td "VOODOO76" at bounding box center [167, 162] width 81 height 32
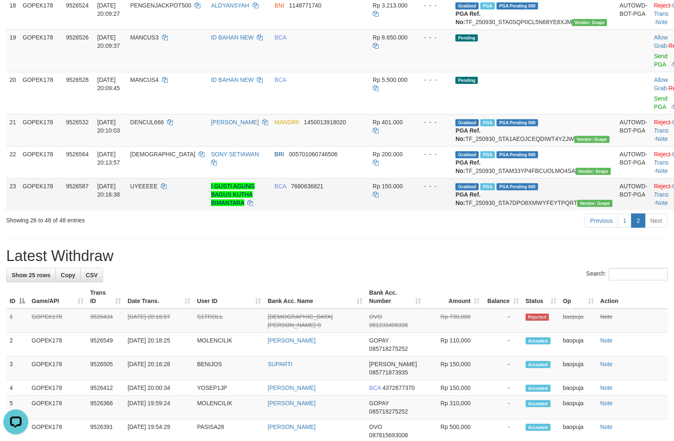
click at [541, 210] on td "Grabbed PGA PGA Pending 000 {"status":"000","data":{"unique_id":"805-9526587-20…" at bounding box center [534, 194] width 164 height 32
click at [543, 210] on td "Grabbed PGA PGA Pending 000 {"status":"000","data":{"unique_id":"805-9526587-20…" at bounding box center [534, 194] width 164 height 32
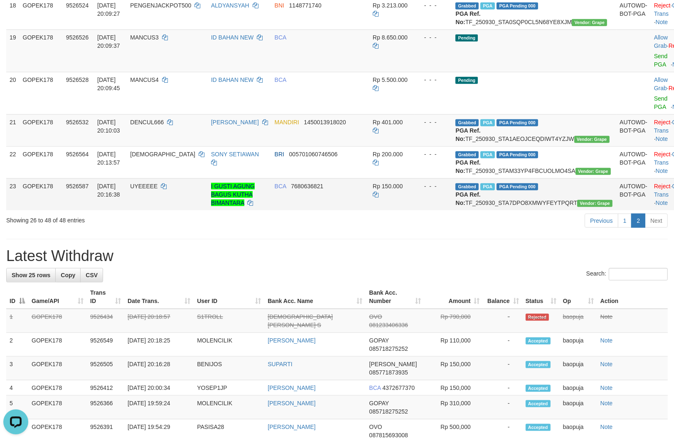
click at [167, 210] on td "UYEEEEE" at bounding box center [167, 194] width 81 height 32
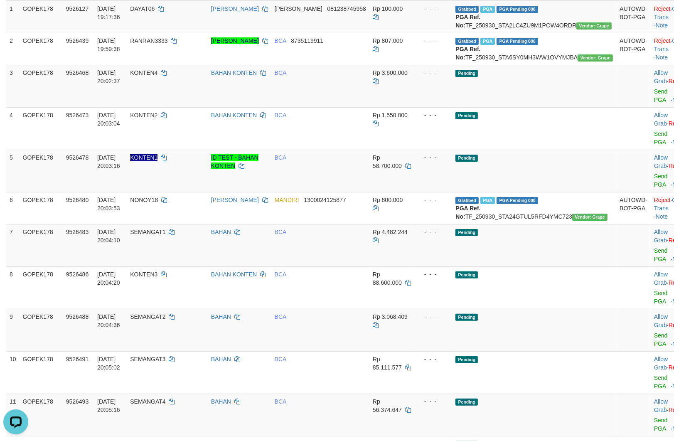
scroll to position [0, 0]
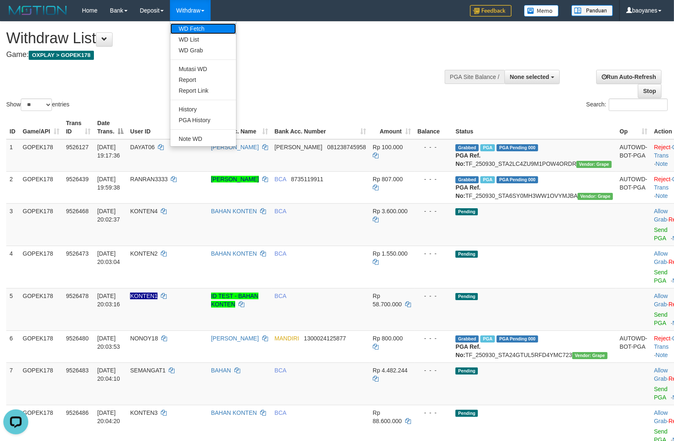
click at [198, 23] on link "WD Fetch" at bounding box center [203, 28] width 66 height 11
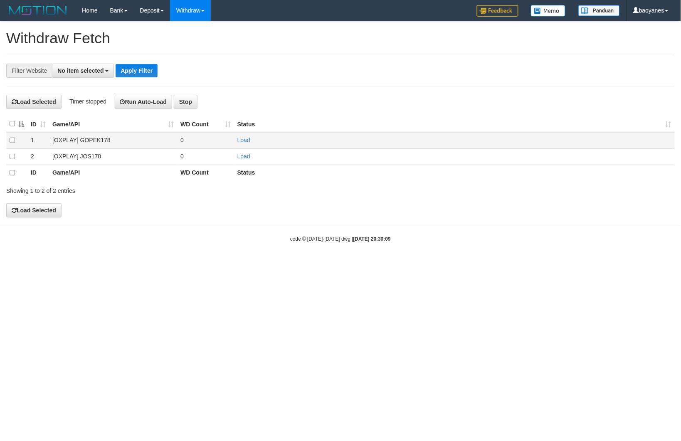
click at [101, 135] on td "[OXPLAY] GOPEK178" at bounding box center [113, 140] width 128 height 16
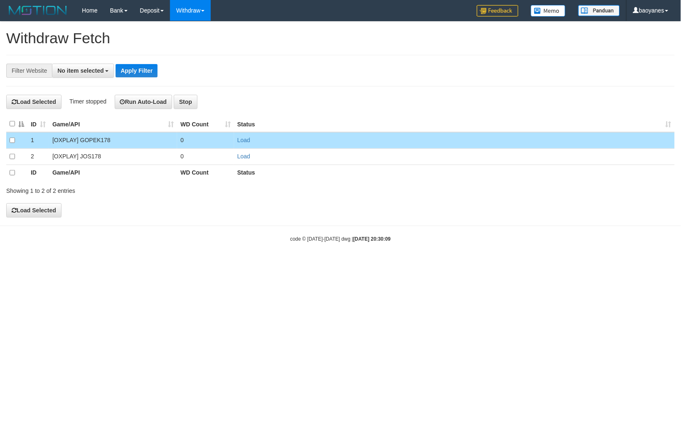
click at [248, 144] on td "Load" at bounding box center [454, 140] width 440 height 16
click at [241, 140] on link "Load" at bounding box center [243, 140] width 13 height 7
click at [76, 67] on span "No item selected" at bounding box center [80, 70] width 46 height 7
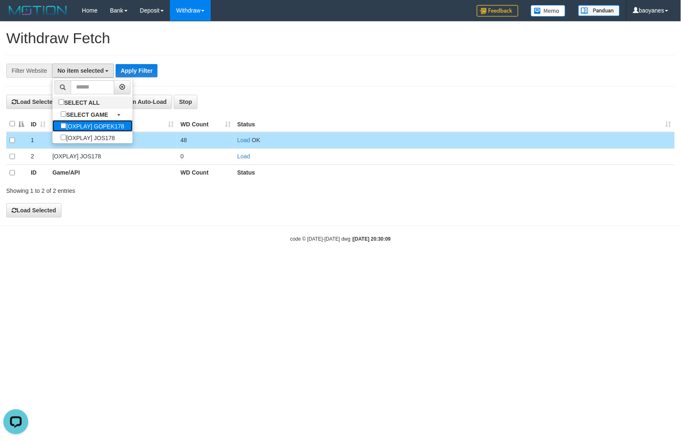
click at [109, 126] on label "[OXPLAY] GOPEK178" at bounding box center [92, 126] width 80 height 12
select select "***"
click at [155, 67] on button "Apply Filter" at bounding box center [150, 70] width 42 height 13
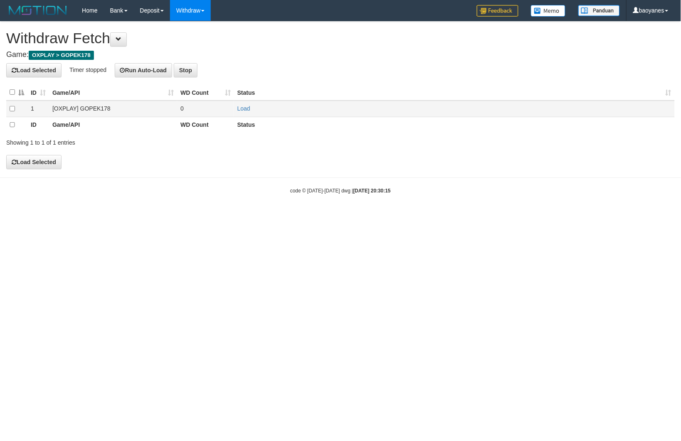
click at [88, 110] on td "[OXPLAY] GOPEK178" at bounding box center [113, 109] width 128 height 16
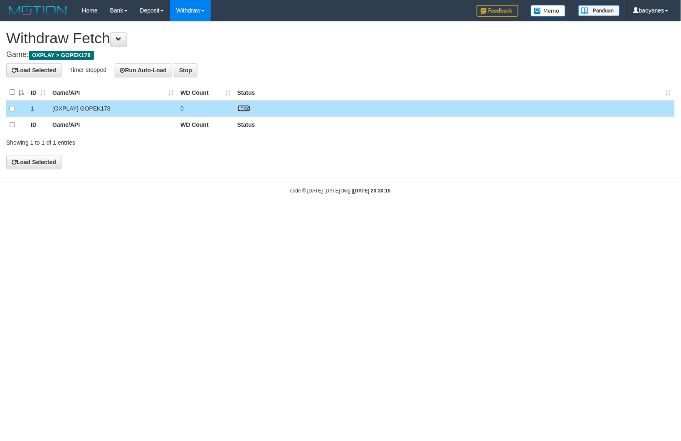
click at [238, 110] on link "Load" at bounding box center [243, 108] width 13 height 7
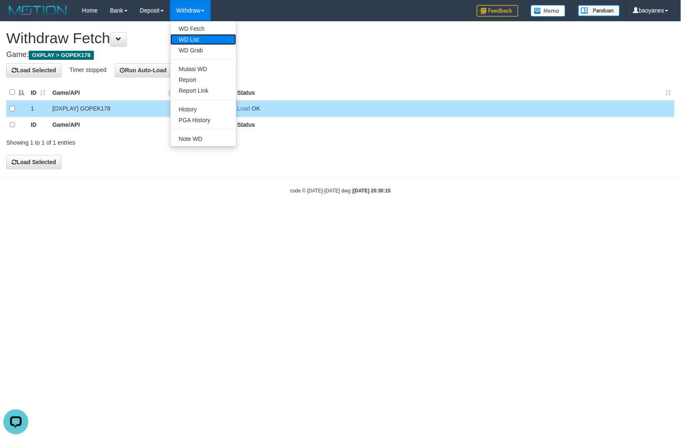
click at [197, 36] on link "WD List" at bounding box center [203, 39] width 66 height 11
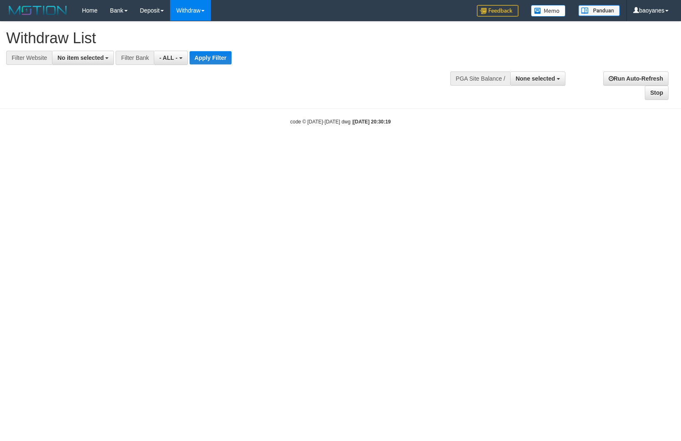
select select
click at [93, 63] on button "No item selected" at bounding box center [83, 58] width 62 height 14
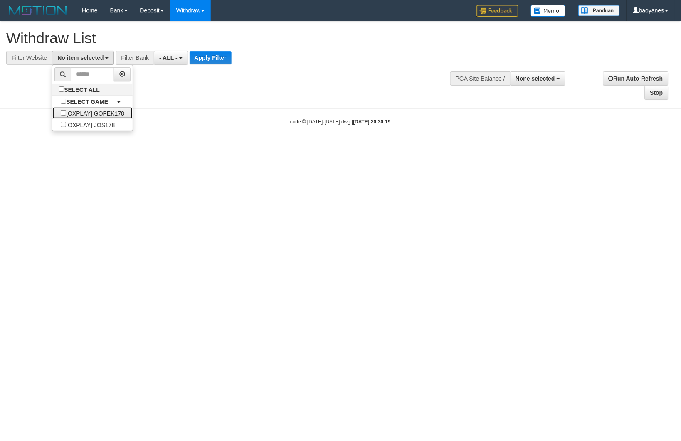
drag, startPoint x: 102, startPoint y: 113, endPoint x: 218, endPoint y: 100, distance: 116.6
click at [104, 113] on label "[OXPLAY] GOPEK178" at bounding box center [92, 113] width 80 height 12
select select "***"
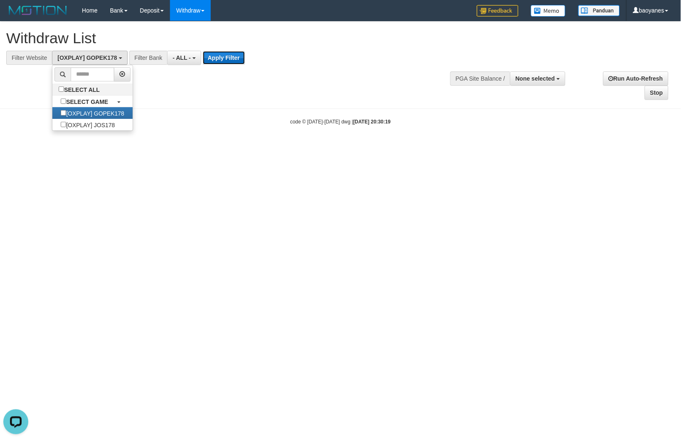
click at [222, 53] on button "Apply Filter" at bounding box center [224, 57] width 42 height 13
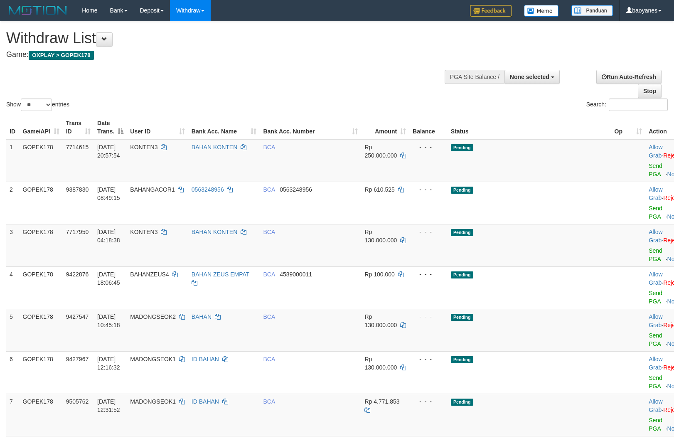
select select
select select "**"
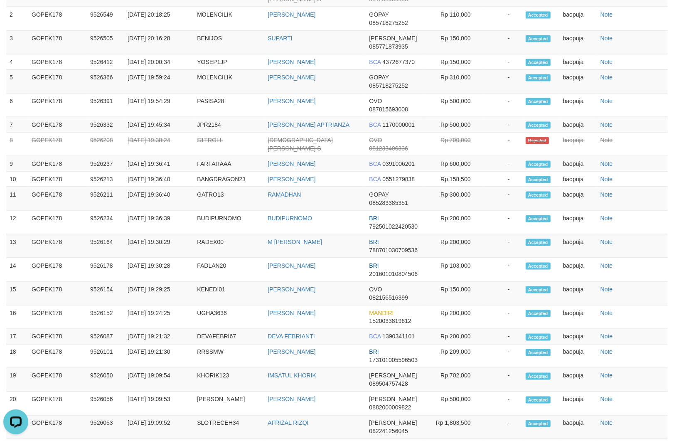
scroll to position [923, 0]
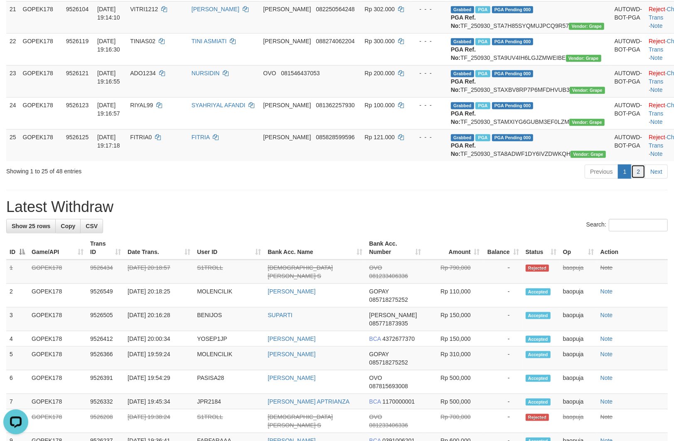
click at [635, 165] on link "2" at bounding box center [638, 172] width 14 height 14
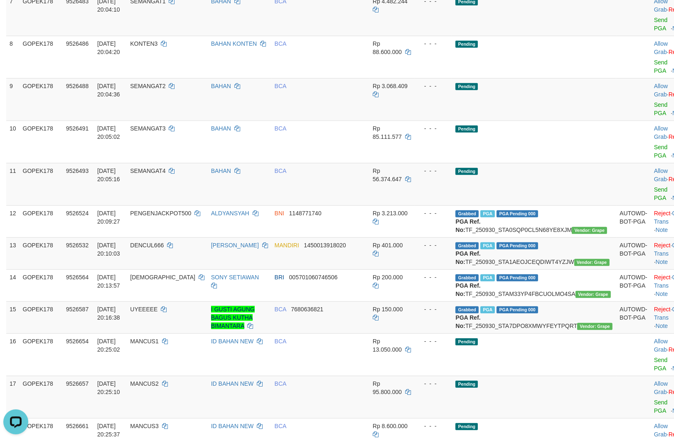
scroll to position [554, 0]
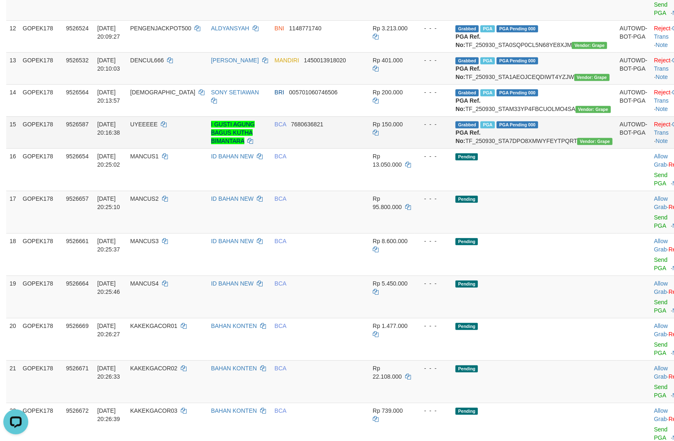
click at [542, 148] on td "Grabbed PGA PGA Pending 000 {"status":"000","data":{"unique_id":"805-9526587-20…" at bounding box center [534, 132] width 164 height 32
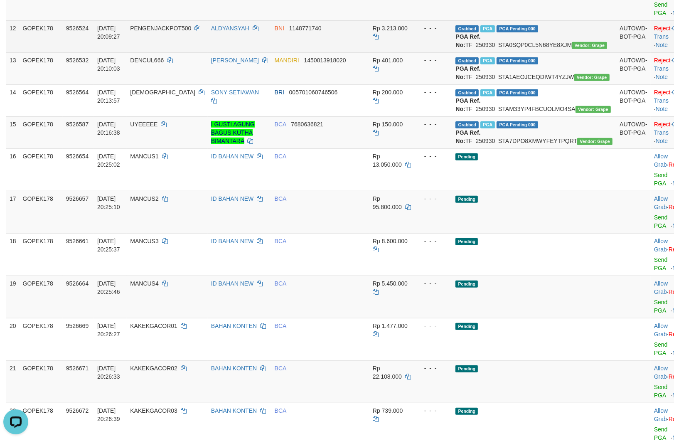
copy td "TF_250930_STA7DPO8XMWYFEYTPQRT"
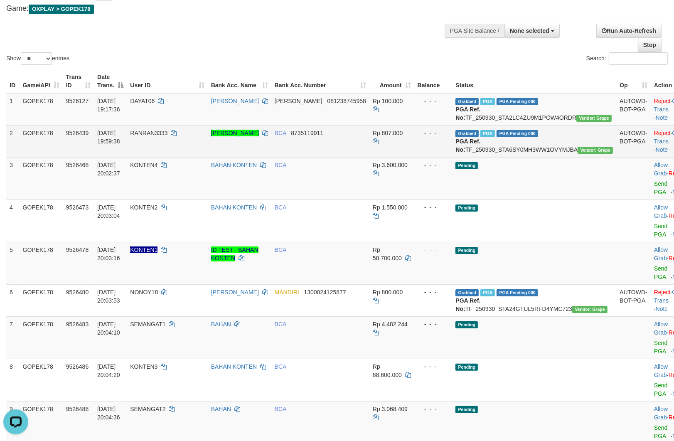
scroll to position [0, 0]
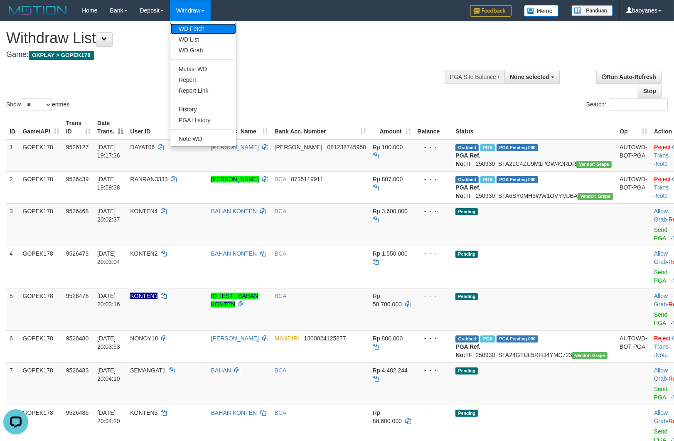
click at [202, 25] on link "WD Fetch" at bounding box center [203, 28] width 66 height 11
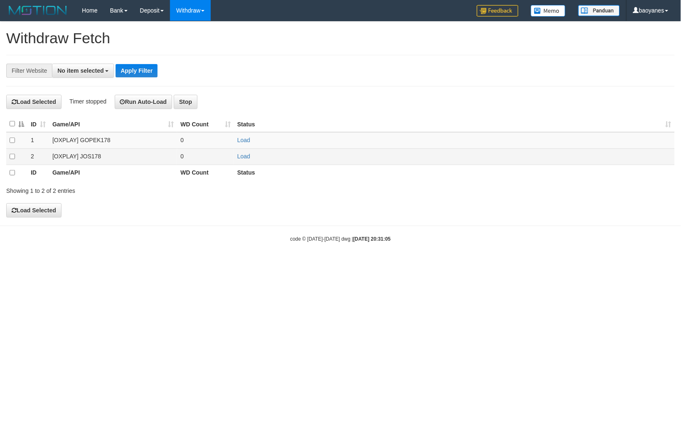
click at [81, 155] on td "[OXPLAY] JOS178" at bounding box center [113, 156] width 128 height 16
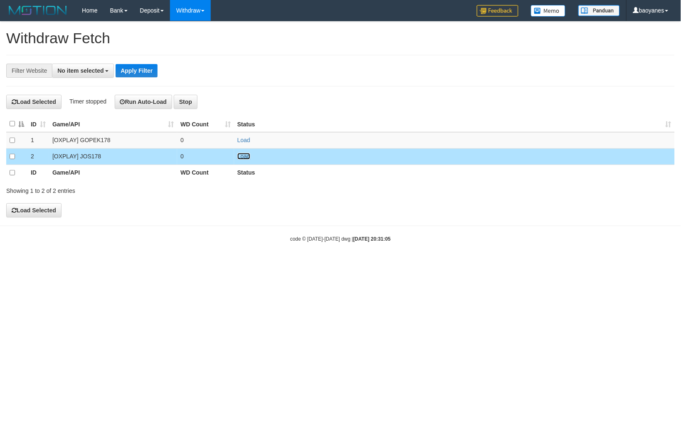
click at [238, 156] on link "Load" at bounding box center [243, 156] width 13 height 7
click at [100, 72] on span "No item selected" at bounding box center [80, 70] width 46 height 7
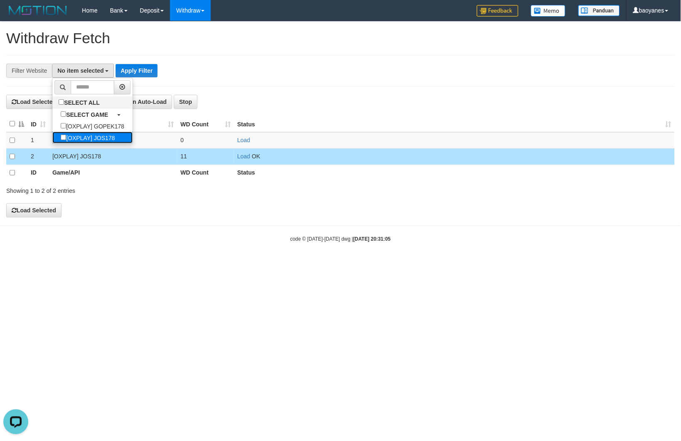
click at [107, 142] on label "[OXPLAY] JOS178" at bounding box center [87, 138] width 71 height 12
select select "****"
click at [154, 67] on button "Apply Filter" at bounding box center [141, 70] width 42 height 13
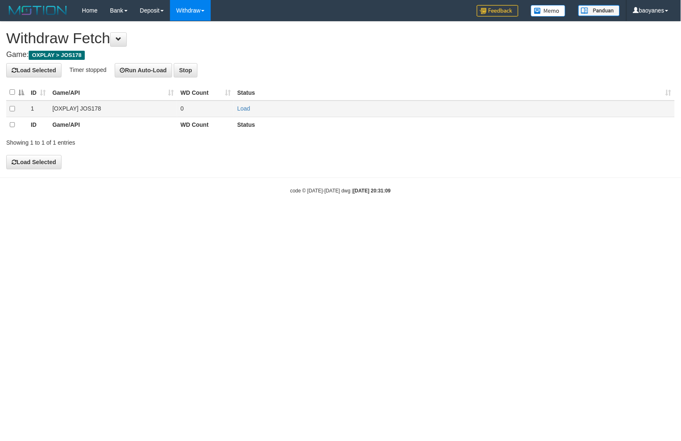
click at [88, 107] on td "[OXPLAY] JOS178" at bounding box center [113, 109] width 128 height 16
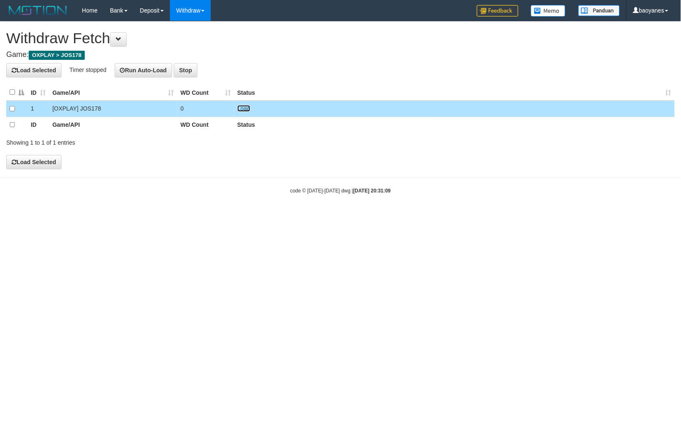
click at [248, 109] on link "Load" at bounding box center [243, 108] width 13 height 7
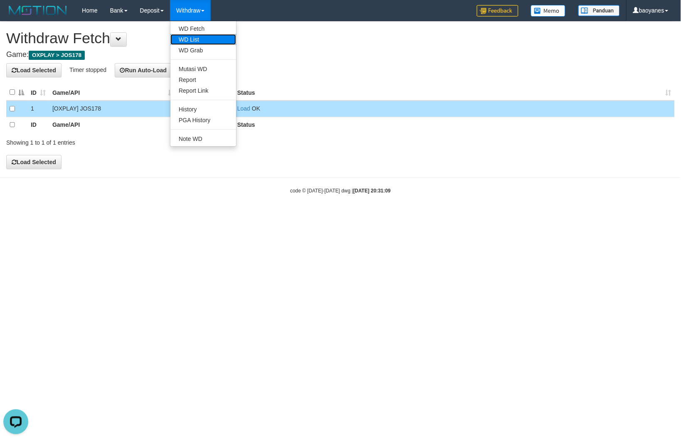
click at [196, 39] on link "WD List" at bounding box center [203, 39] width 66 height 11
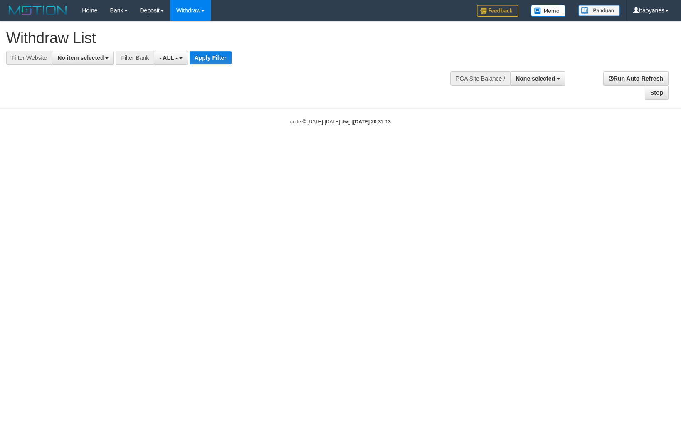
select select
click at [93, 57] on span "No item selected" at bounding box center [80, 57] width 46 height 7
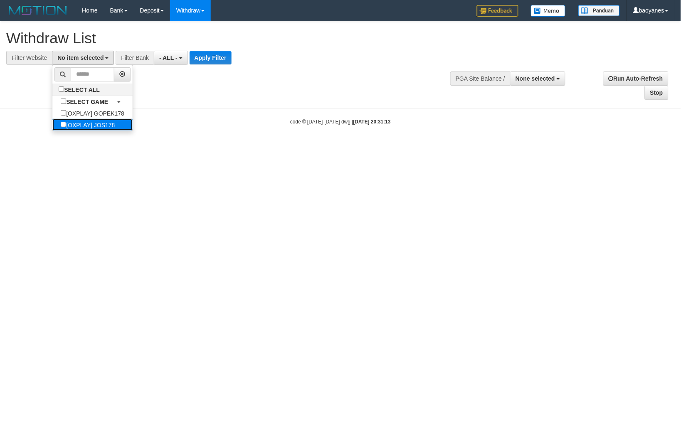
drag, startPoint x: 107, startPoint y: 121, endPoint x: 178, endPoint y: 113, distance: 71.6
click at [108, 122] on label "[OXPLAY] JOS178" at bounding box center [87, 125] width 71 height 12
select select "****"
click at [222, 55] on button "Apply Filter" at bounding box center [214, 57] width 42 height 13
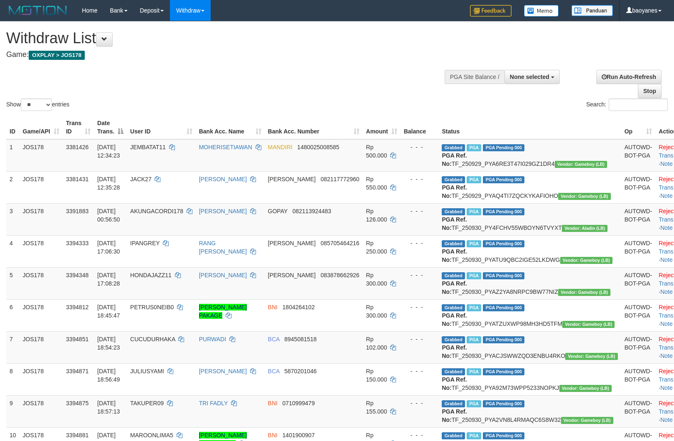
select select
select select "**"
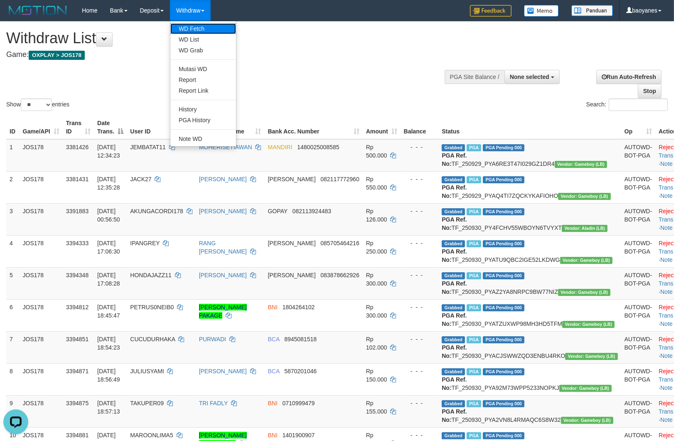
click at [190, 27] on link "WD Fetch" at bounding box center [203, 28] width 66 height 11
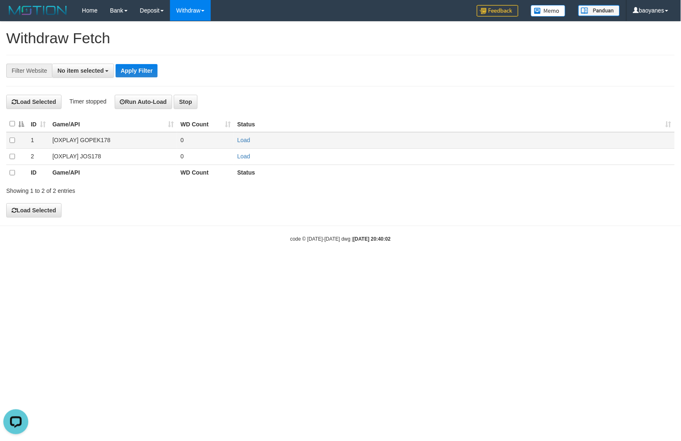
click at [94, 143] on td "[OXPLAY] GOPEK178" at bounding box center [113, 140] width 128 height 16
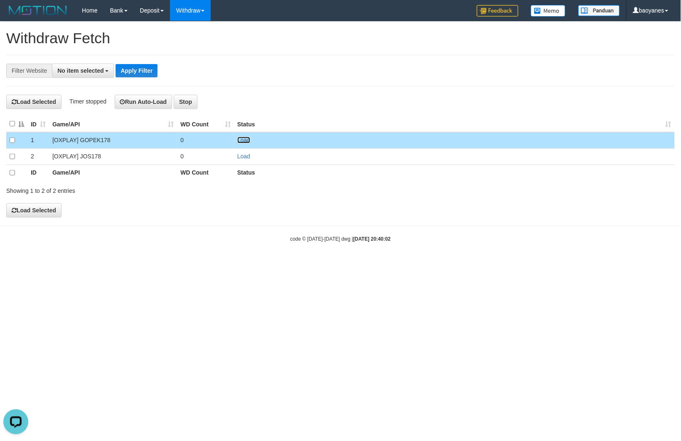
click at [246, 140] on link "Load" at bounding box center [243, 140] width 13 height 7
click at [90, 73] on span "No item selected" at bounding box center [80, 70] width 46 height 7
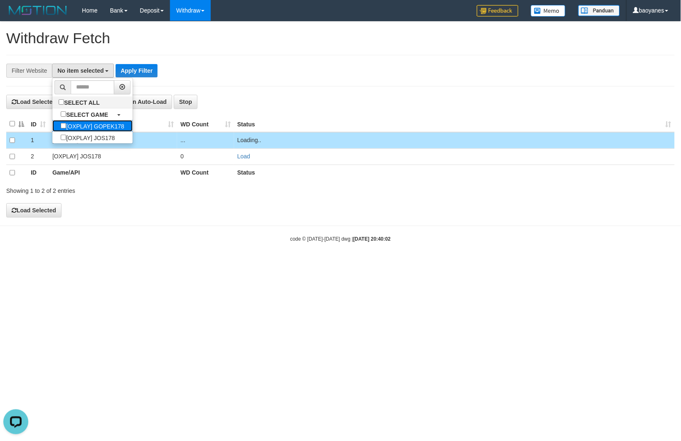
click at [118, 126] on label "[OXPLAY] GOPEK178" at bounding box center [92, 126] width 80 height 12
select select "***"
click at [150, 68] on button "Apply Filter" at bounding box center [150, 70] width 42 height 13
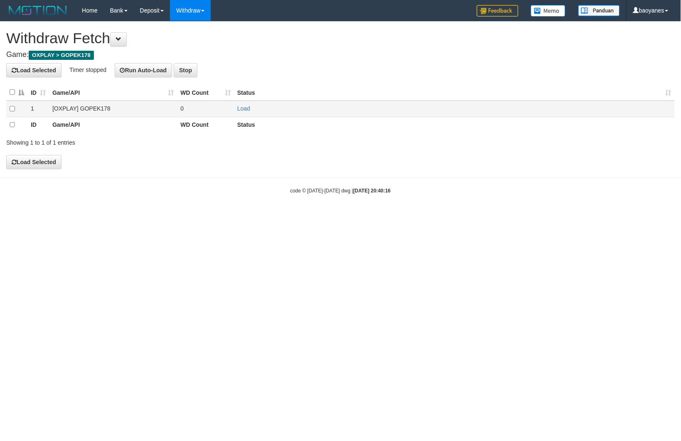
click at [98, 108] on td "[OXPLAY] GOPEK178" at bounding box center [113, 109] width 128 height 16
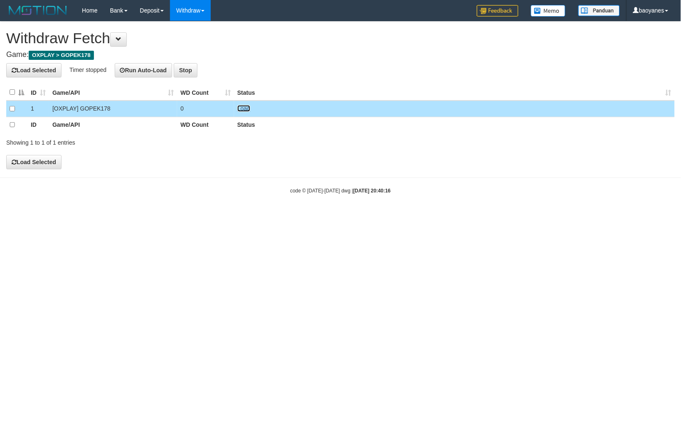
click at [248, 110] on link "Load" at bounding box center [243, 108] width 13 height 7
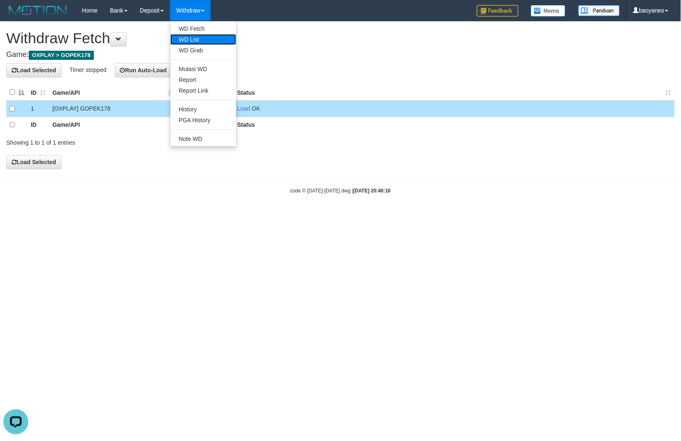
click at [201, 37] on link "WD List" at bounding box center [203, 39] width 66 height 11
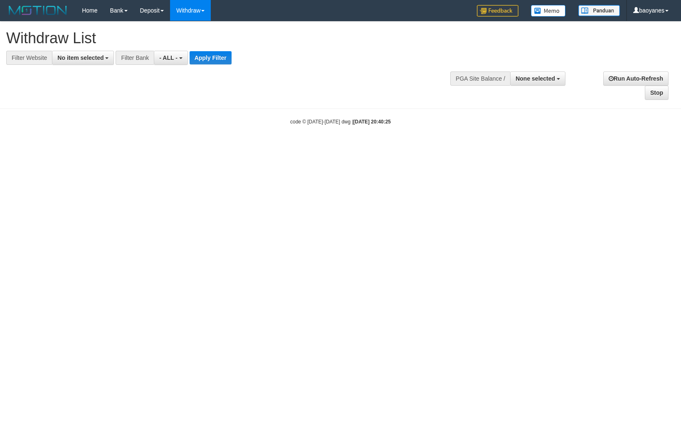
select select
click at [96, 57] on span "No item selected" at bounding box center [80, 57] width 46 height 7
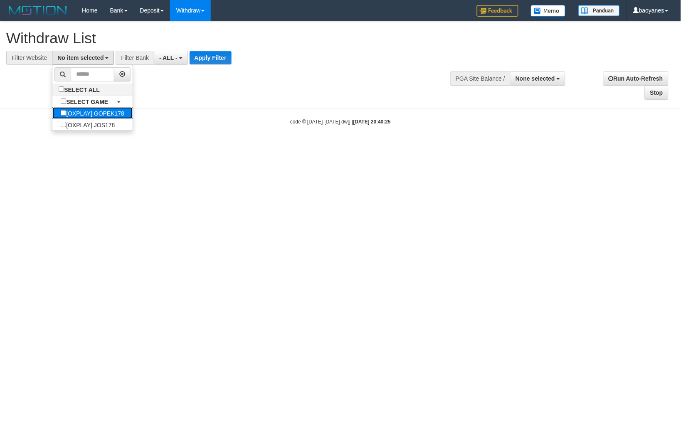
click at [109, 115] on label "[OXPLAY] GOPEK178" at bounding box center [92, 113] width 80 height 12
select select "***"
click at [215, 57] on button "Apply Filter" at bounding box center [224, 57] width 42 height 13
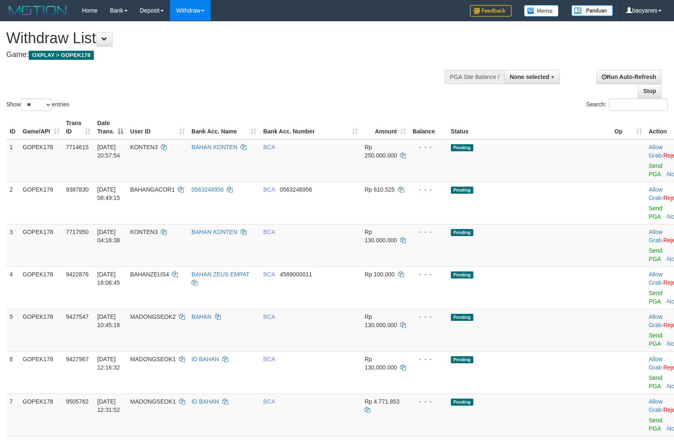
select select
select select "**"
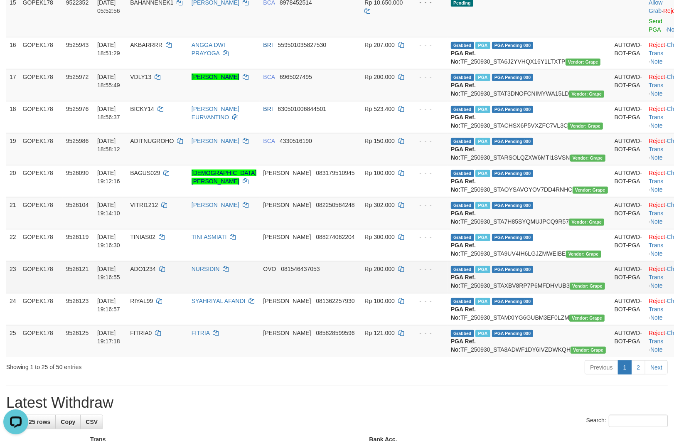
scroll to position [831, 0]
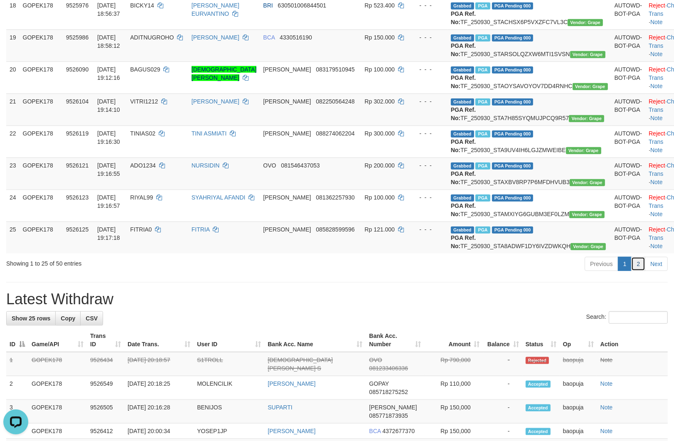
click at [637, 257] on link "2" at bounding box center [638, 264] width 14 height 14
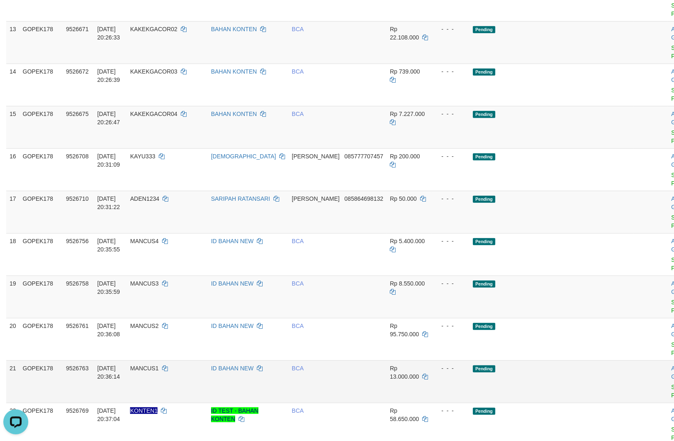
scroll to position [369, 0]
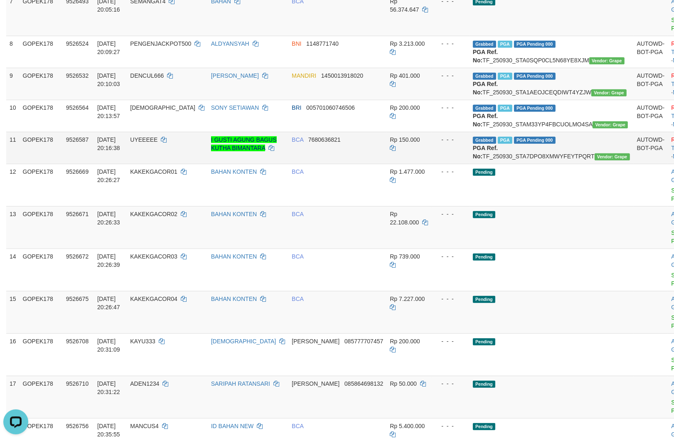
click at [554, 164] on td "Grabbed PGA PGA Pending 000 {"status":"000","data":{"unique_id":"805-9526587-20…" at bounding box center [551, 148] width 164 height 32
click at [553, 164] on td "Grabbed PGA PGA Pending 000 {"status":"000","data":{"unique_id":"805-9526587-20…" at bounding box center [551, 148] width 164 height 32
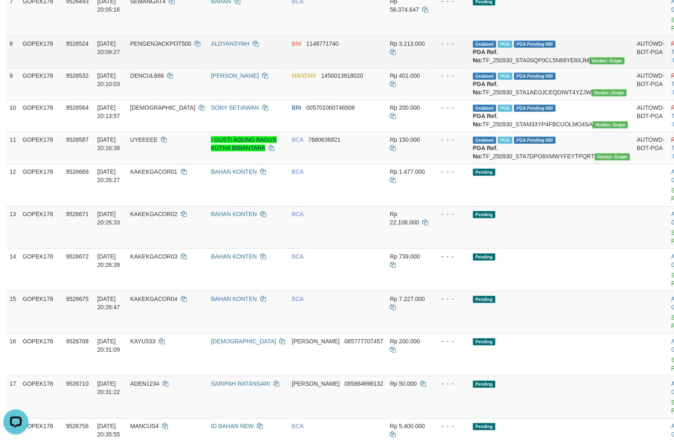
copy td "TF_250930_STA7DPO8XMWYFEYTPQRT"
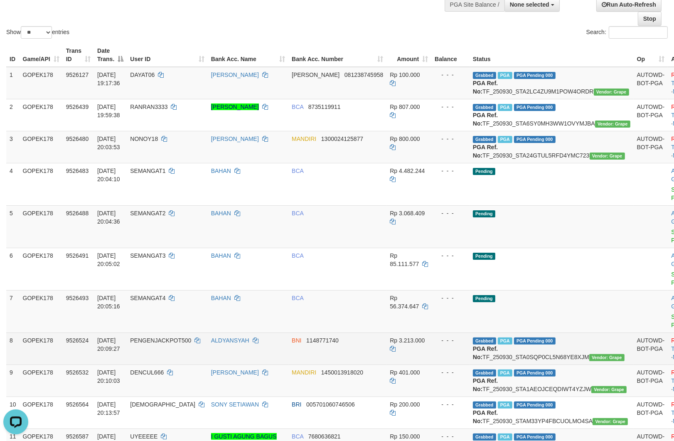
scroll to position [0, 0]
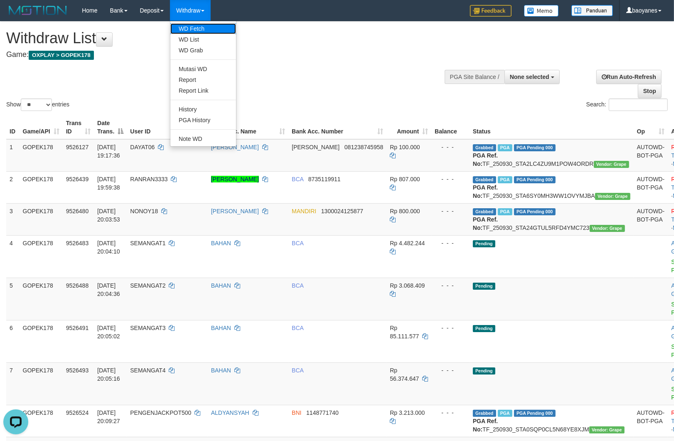
click at [204, 28] on link "WD Fetch" at bounding box center [203, 28] width 66 height 11
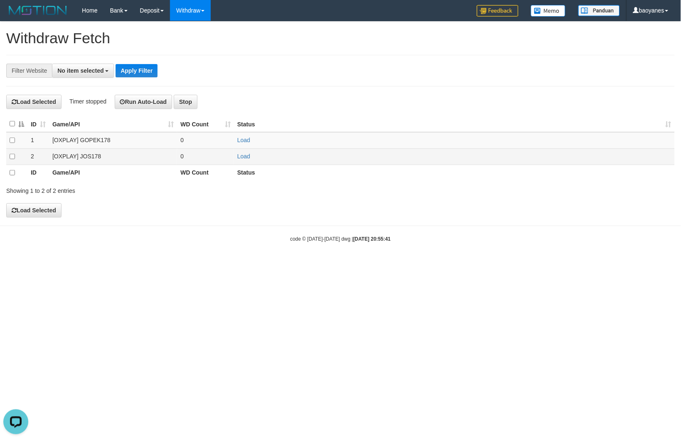
click at [96, 157] on td "[OXPLAY] JOS178" at bounding box center [113, 156] width 128 height 16
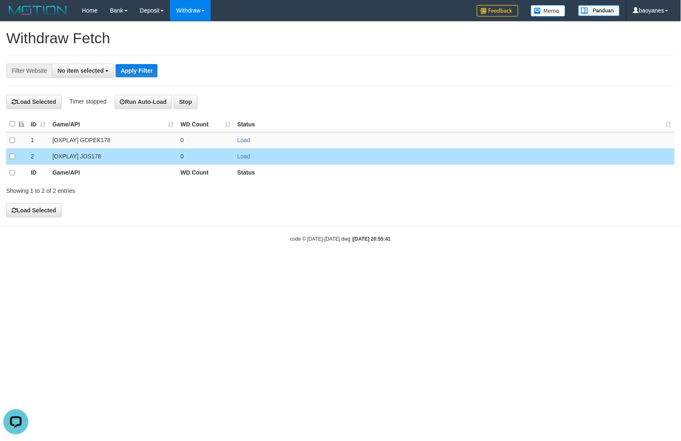
click at [231, 155] on td "0" at bounding box center [205, 156] width 57 height 16
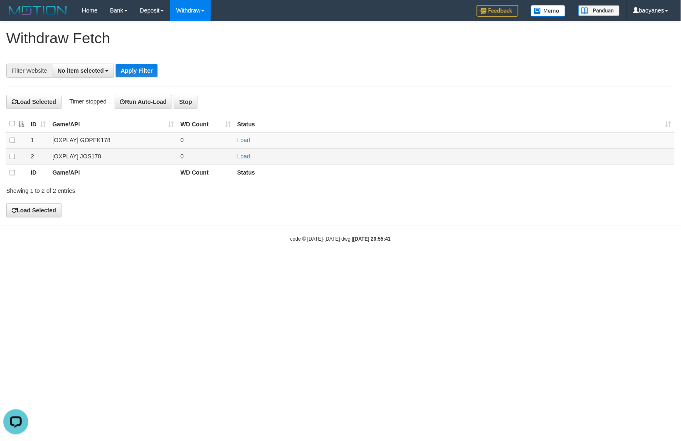
click at [82, 159] on td "[OXPLAY] JOS178" at bounding box center [113, 156] width 128 height 16
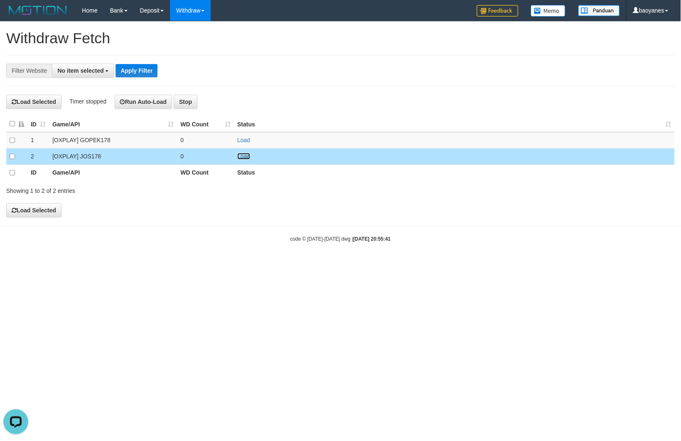
click at [243, 159] on link "Load" at bounding box center [243, 156] width 13 height 7
click at [92, 71] on span "No item selected" at bounding box center [80, 70] width 46 height 7
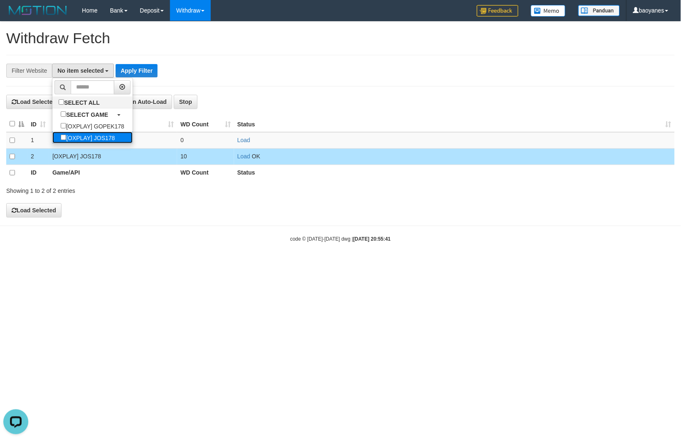
click at [97, 142] on label "[OXPLAY] JOS178" at bounding box center [87, 138] width 71 height 12
select select "****"
click at [139, 67] on button "Apply Filter" at bounding box center [141, 70] width 42 height 13
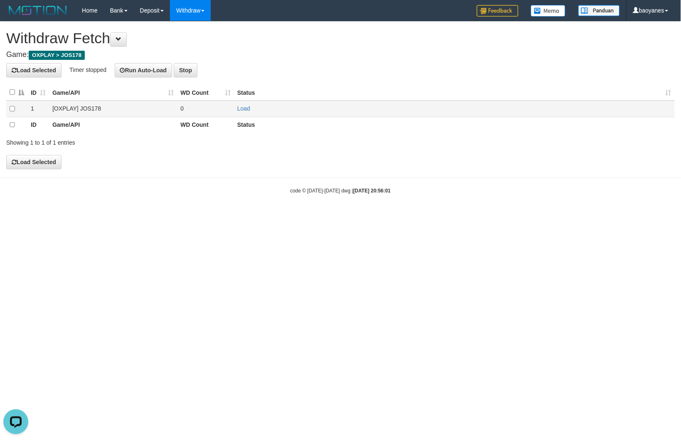
click at [83, 111] on td "[OXPLAY] JOS178" at bounding box center [113, 109] width 128 height 16
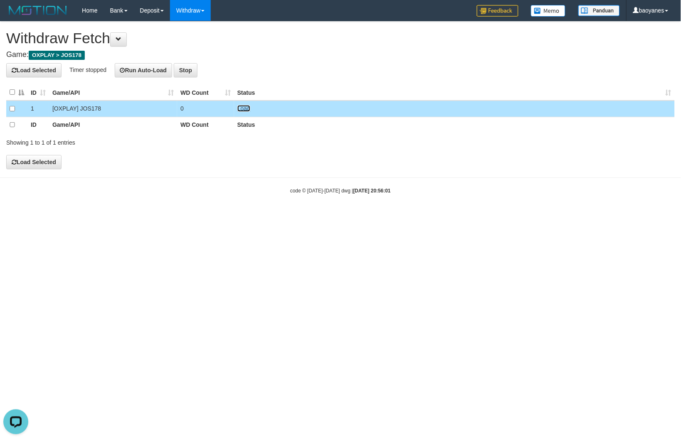
click at [243, 109] on link "Load" at bounding box center [243, 108] width 13 height 7
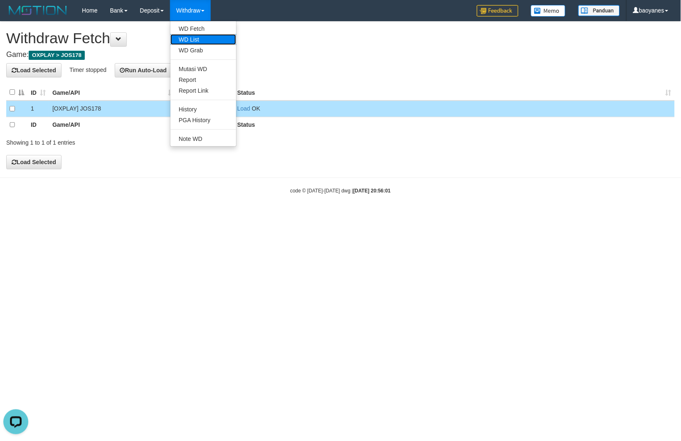
click at [204, 39] on link "WD List" at bounding box center [203, 39] width 66 height 11
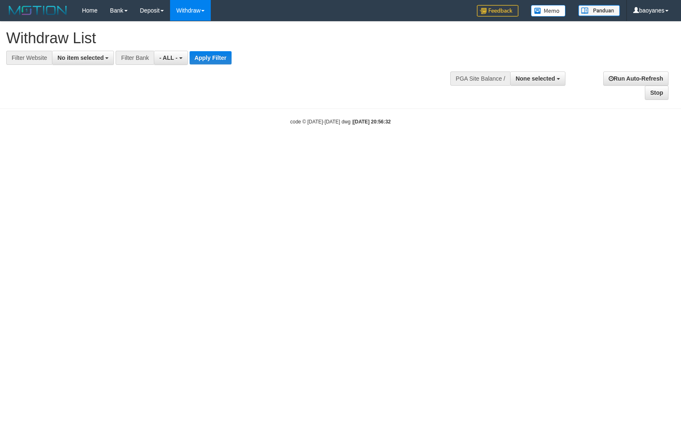
select select
click at [93, 53] on button "No item selected" at bounding box center [83, 58] width 62 height 14
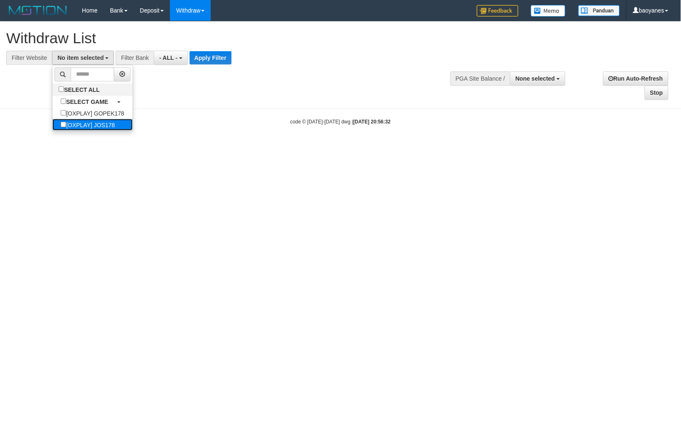
click at [117, 125] on label "[OXPLAY] JOS178" at bounding box center [87, 125] width 71 height 12
select select "****"
click at [225, 60] on button "Apply Filter" at bounding box center [214, 57] width 42 height 13
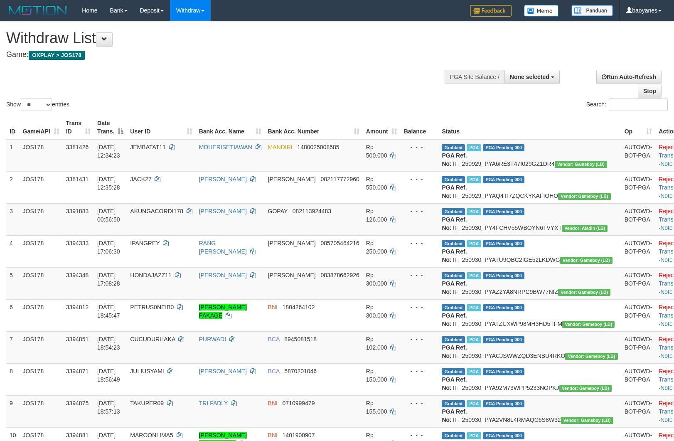
select select
select select "**"
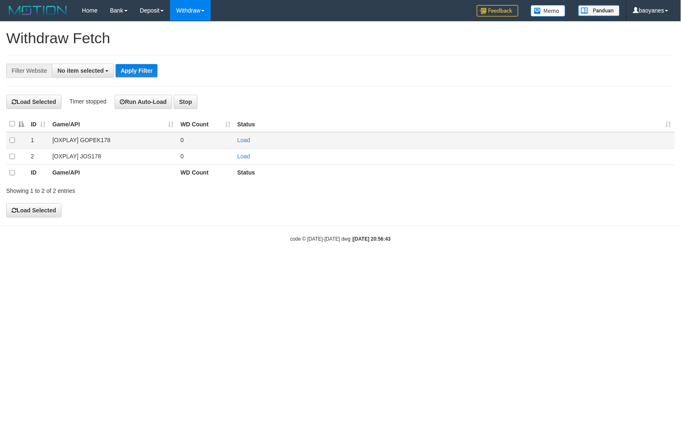
click at [95, 139] on td "[OXPLAY] GOPEK178" at bounding box center [113, 140] width 128 height 16
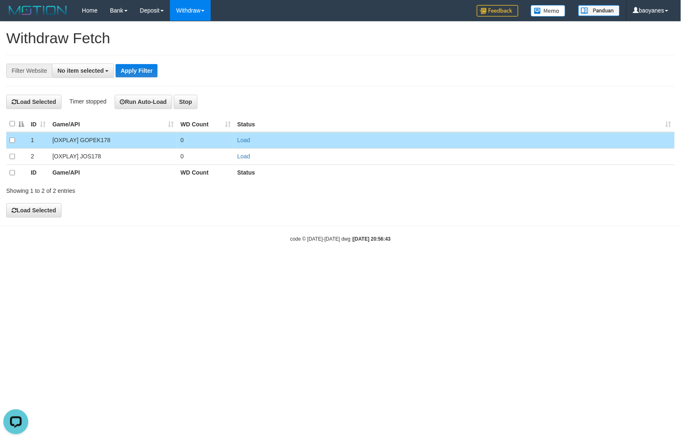
click at [250, 140] on td "Load" at bounding box center [454, 140] width 440 height 16
click at [243, 138] on link "Load" at bounding box center [243, 140] width 13 height 7
click at [94, 65] on button "No item selected" at bounding box center [83, 71] width 62 height 14
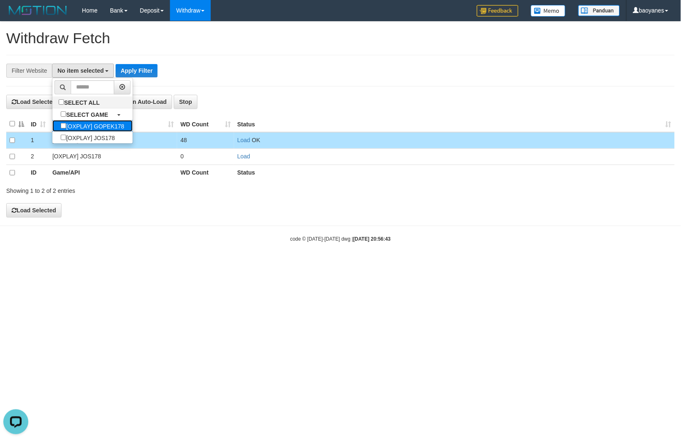
click at [110, 129] on label "[OXPLAY] GOPEK178" at bounding box center [92, 126] width 80 height 12
select select "***"
click at [161, 71] on button "Apply Filter" at bounding box center [150, 70] width 42 height 13
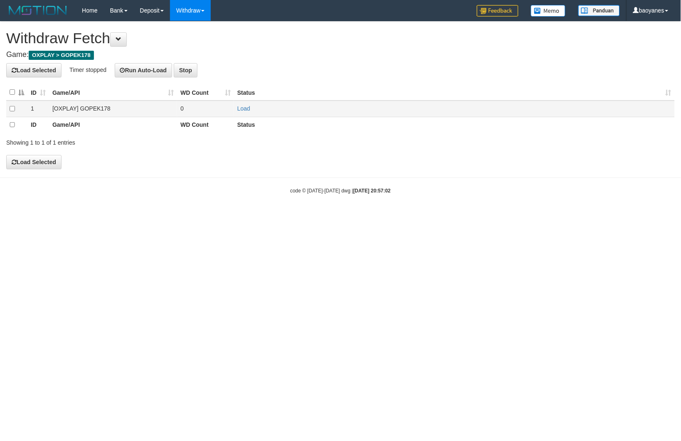
click at [81, 107] on td "[OXPLAY] GOPEK178" at bounding box center [113, 109] width 128 height 16
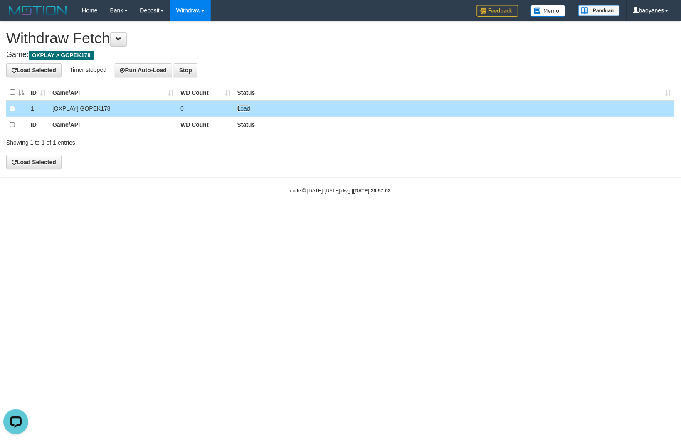
click at [248, 106] on link "Load" at bounding box center [243, 108] width 13 height 7
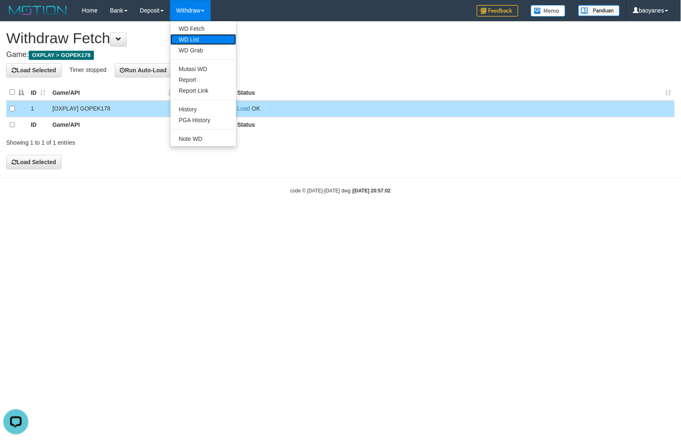
click at [203, 38] on link "WD List" at bounding box center [203, 39] width 66 height 11
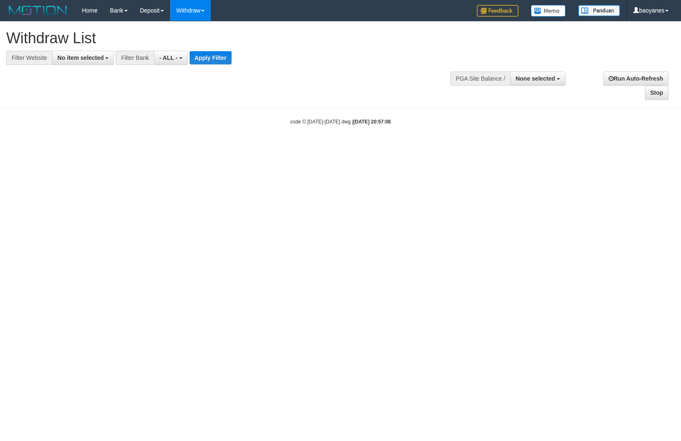
select select
click at [90, 55] on span "No item selected" at bounding box center [80, 57] width 46 height 7
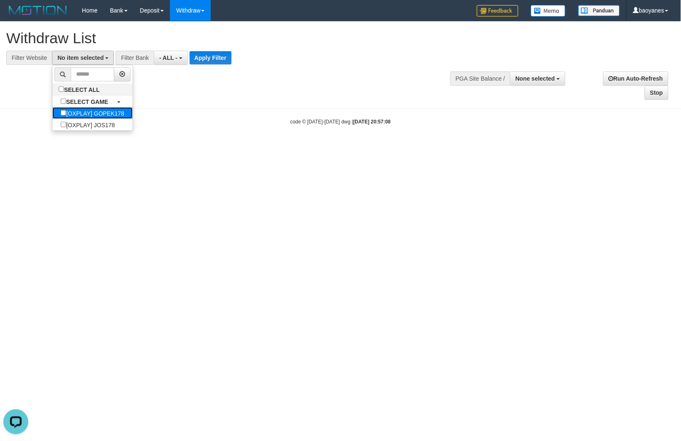
click at [120, 113] on label "[OXPLAY] GOPEK178" at bounding box center [92, 113] width 80 height 12
select select "***"
click at [222, 61] on button "Apply Filter" at bounding box center [224, 57] width 42 height 13
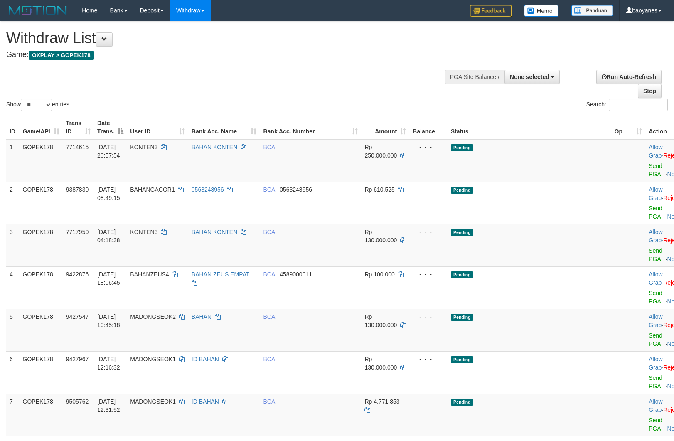
select select
select select "**"
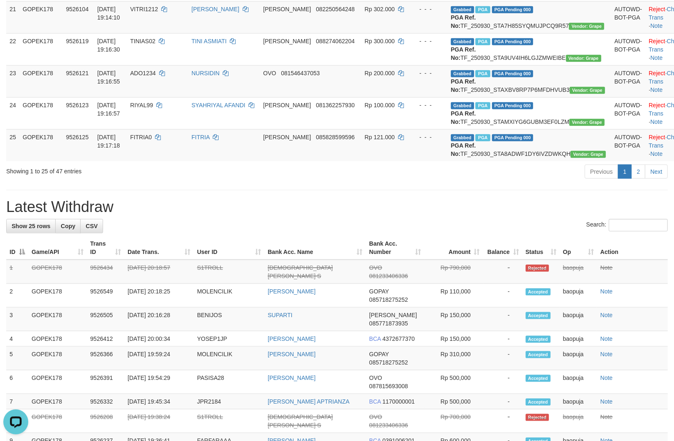
scroll to position [738, 0]
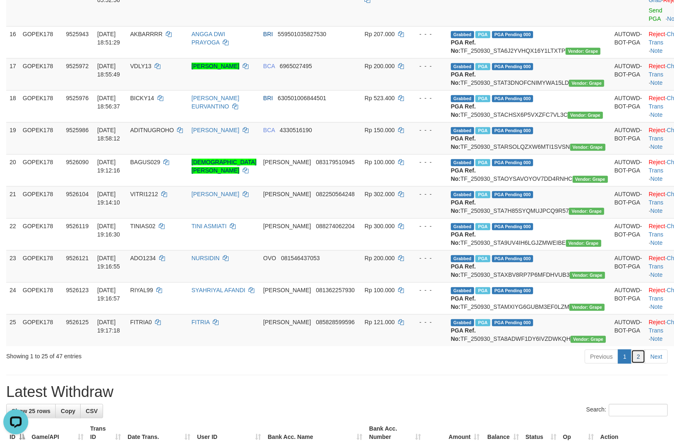
click at [640, 349] on link "2" at bounding box center [638, 356] width 14 height 14
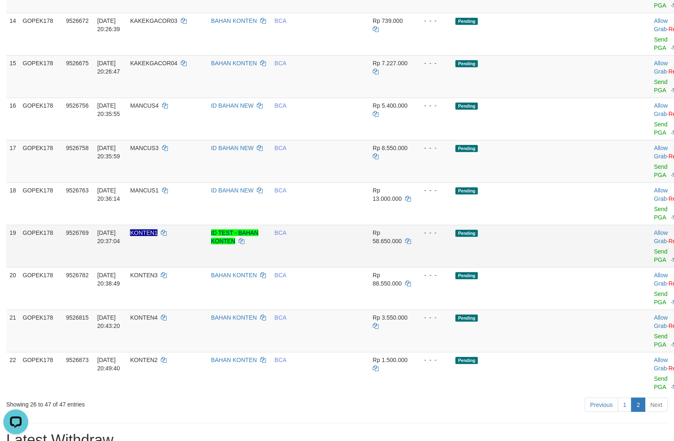
scroll to position [462, 0]
